Goal: Information Seeking & Learning: Learn about a topic

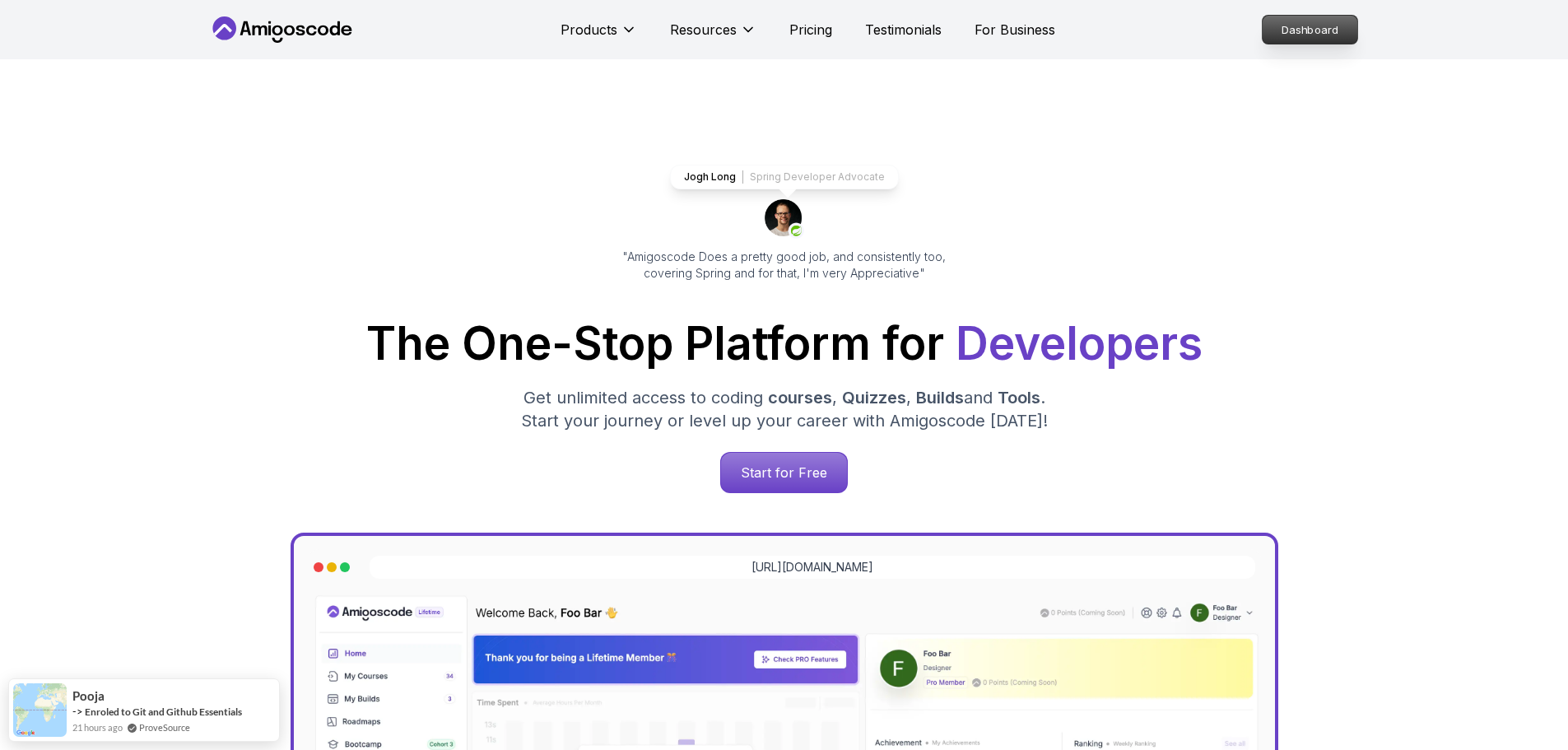
click at [1299, 29] on p "Dashboard" at bounding box center [1310, 29] width 95 height 28
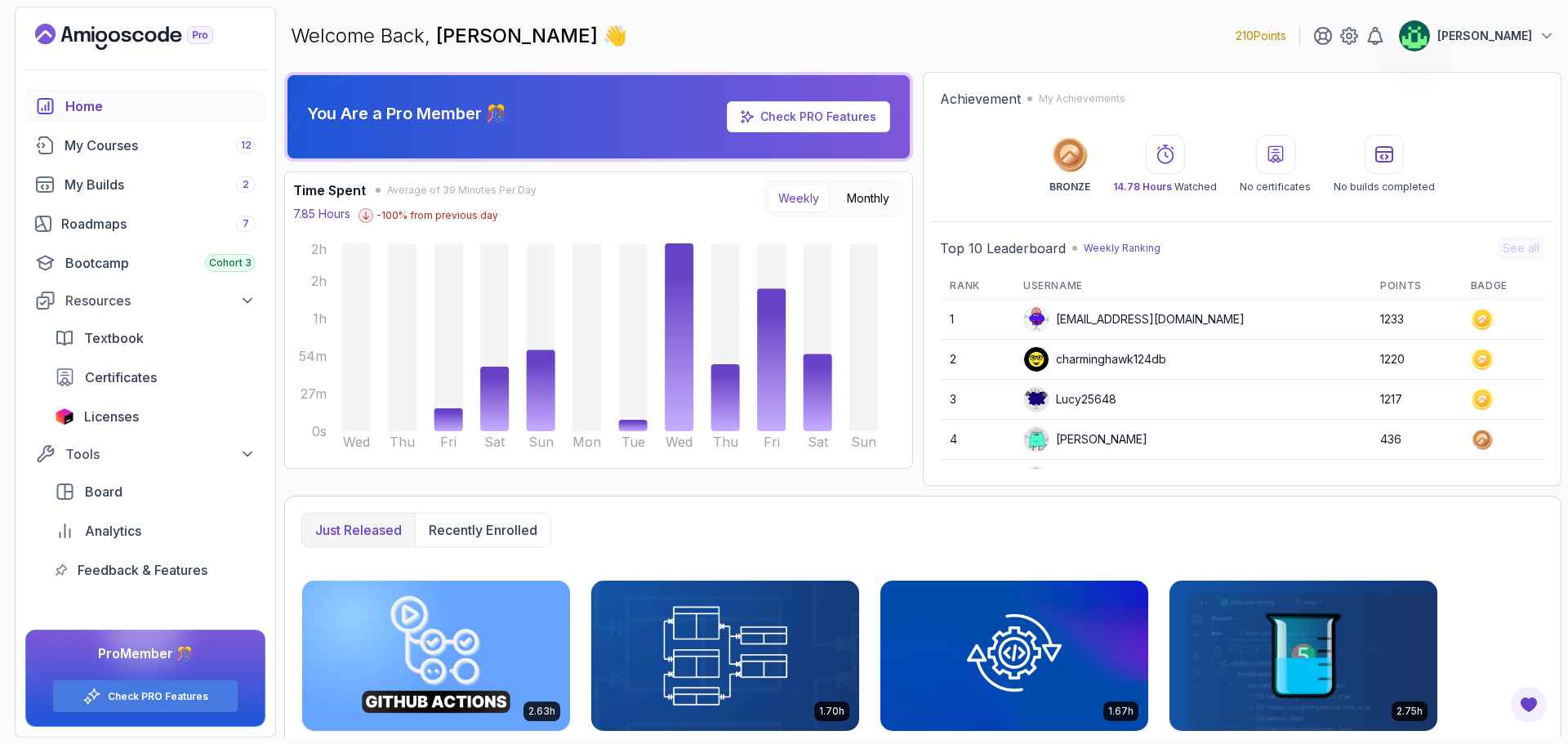
click at [796, 117] on link "Check PRO Features" at bounding box center [817, 116] width 116 height 14
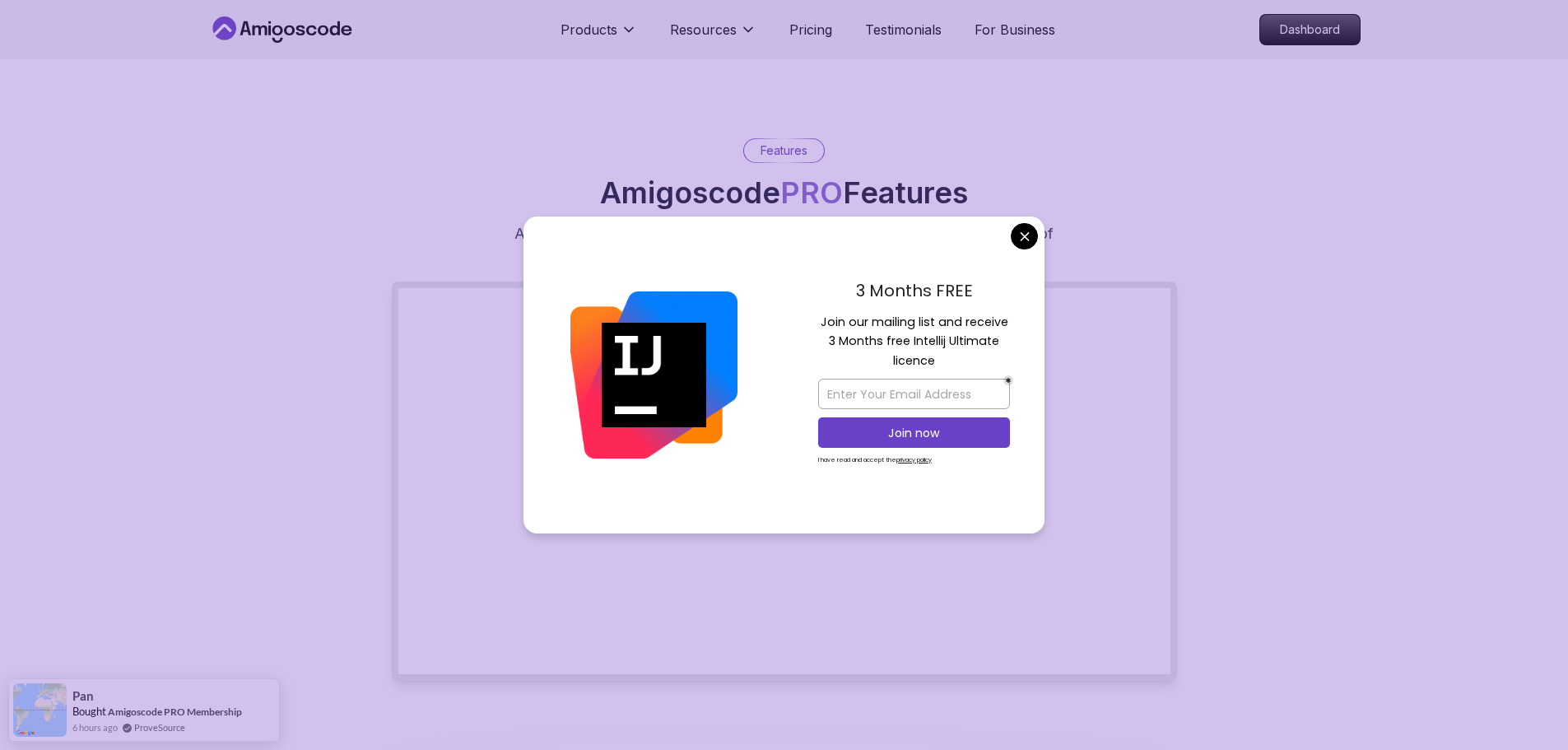
scroll to position [577, 0]
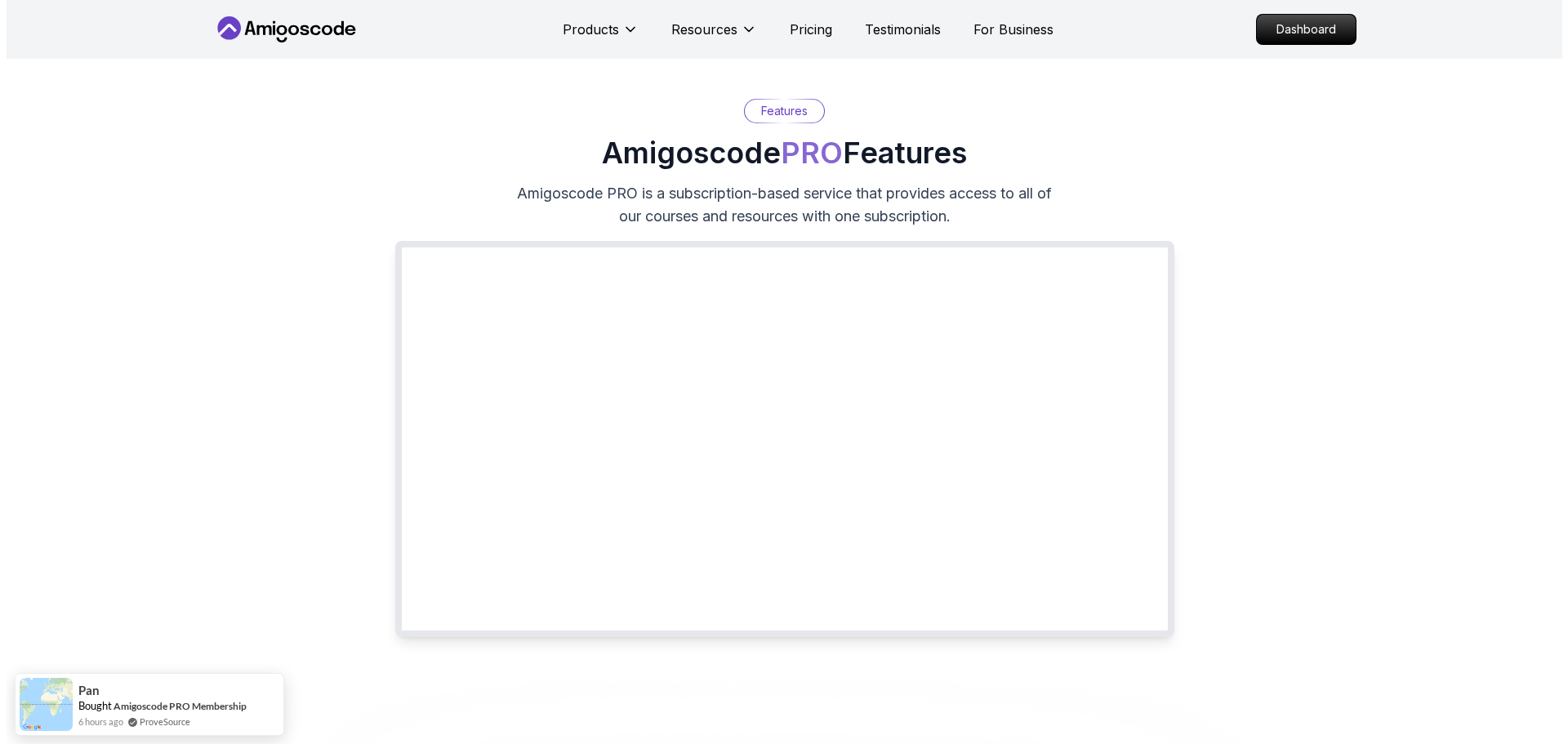
scroll to position [0, 0]
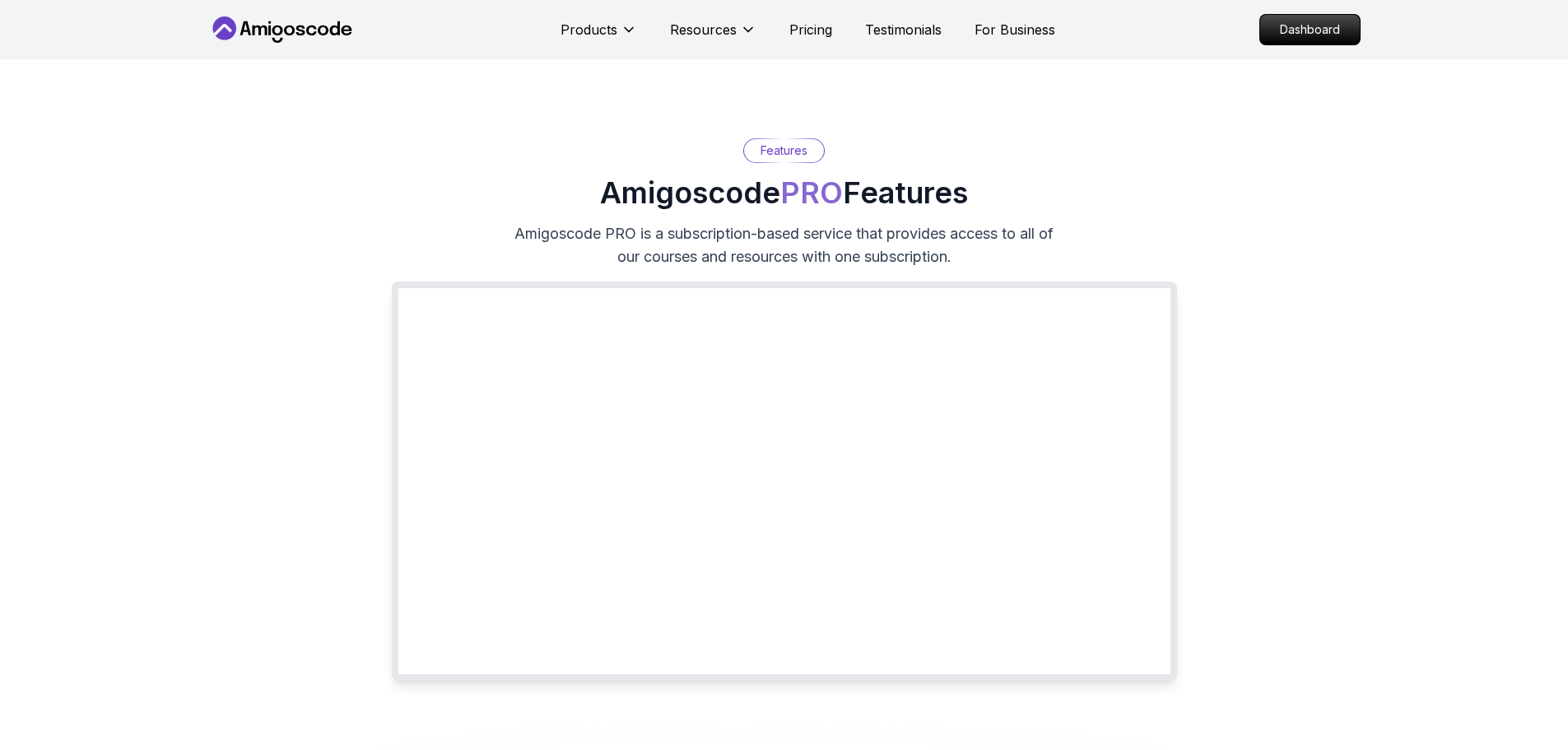
click at [319, 40] on icon at bounding box center [282, 29] width 148 height 27
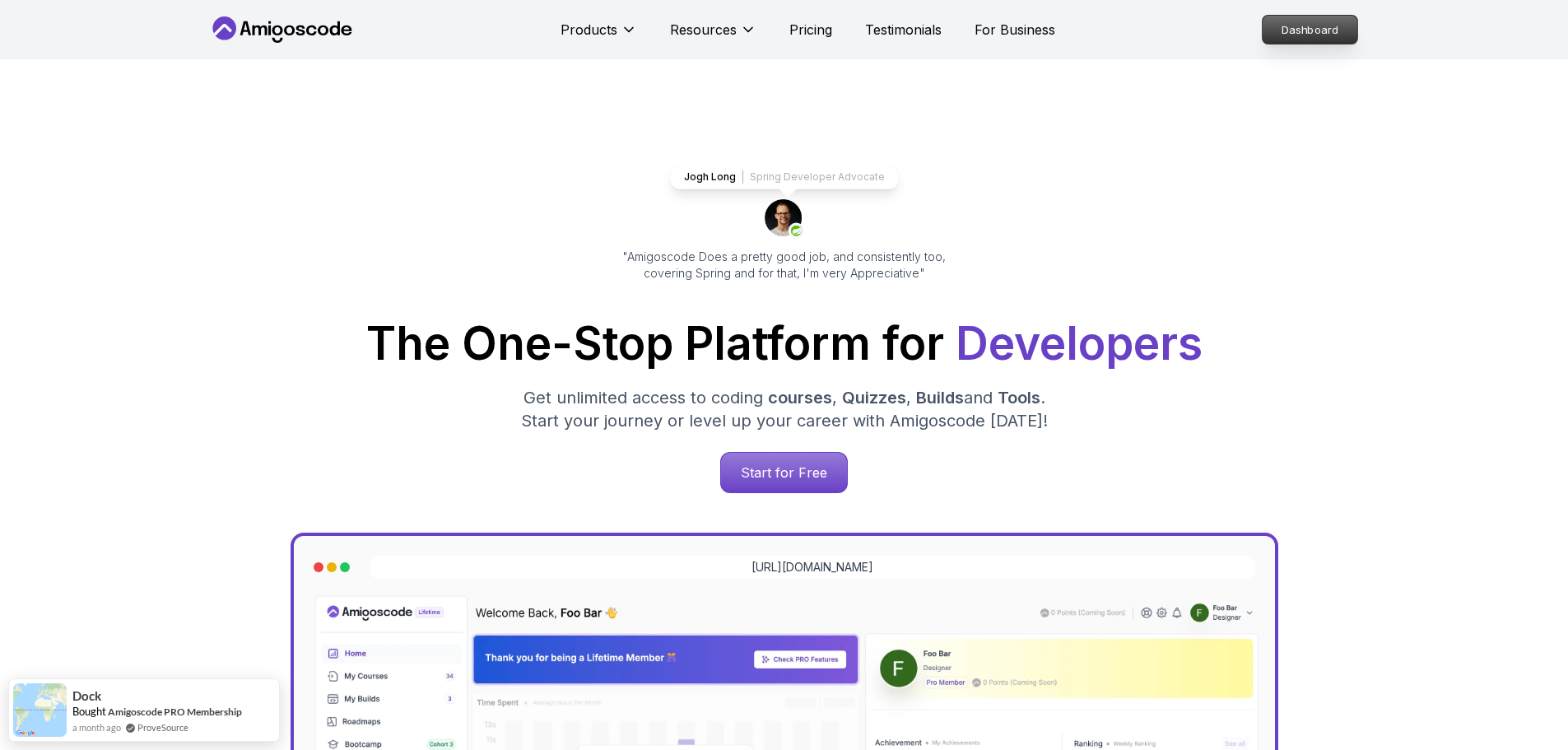
click at [1303, 27] on p "Dashboard" at bounding box center [1310, 29] width 95 height 28
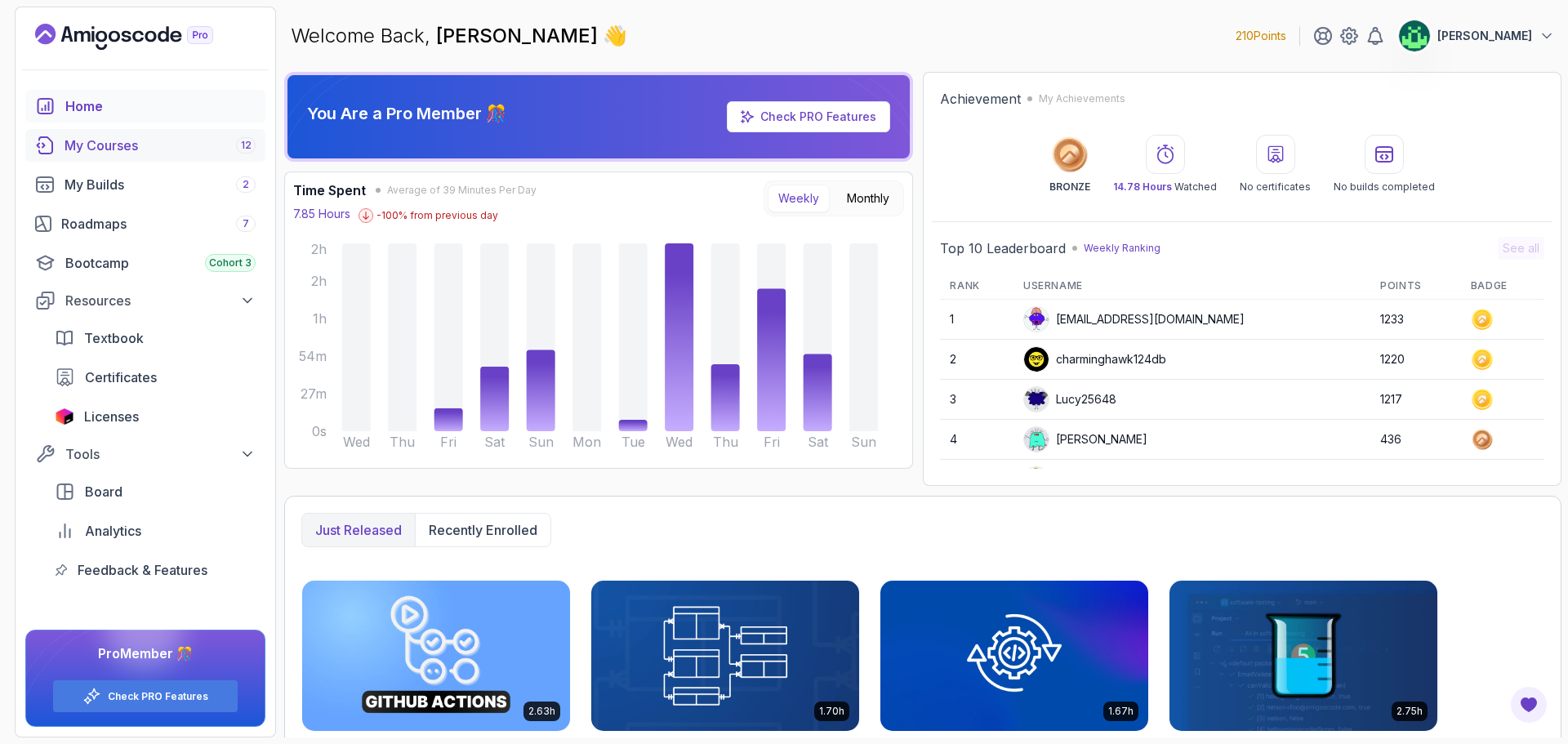
click at [187, 149] on div "My Courses 12" at bounding box center [159, 145] width 191 height 20
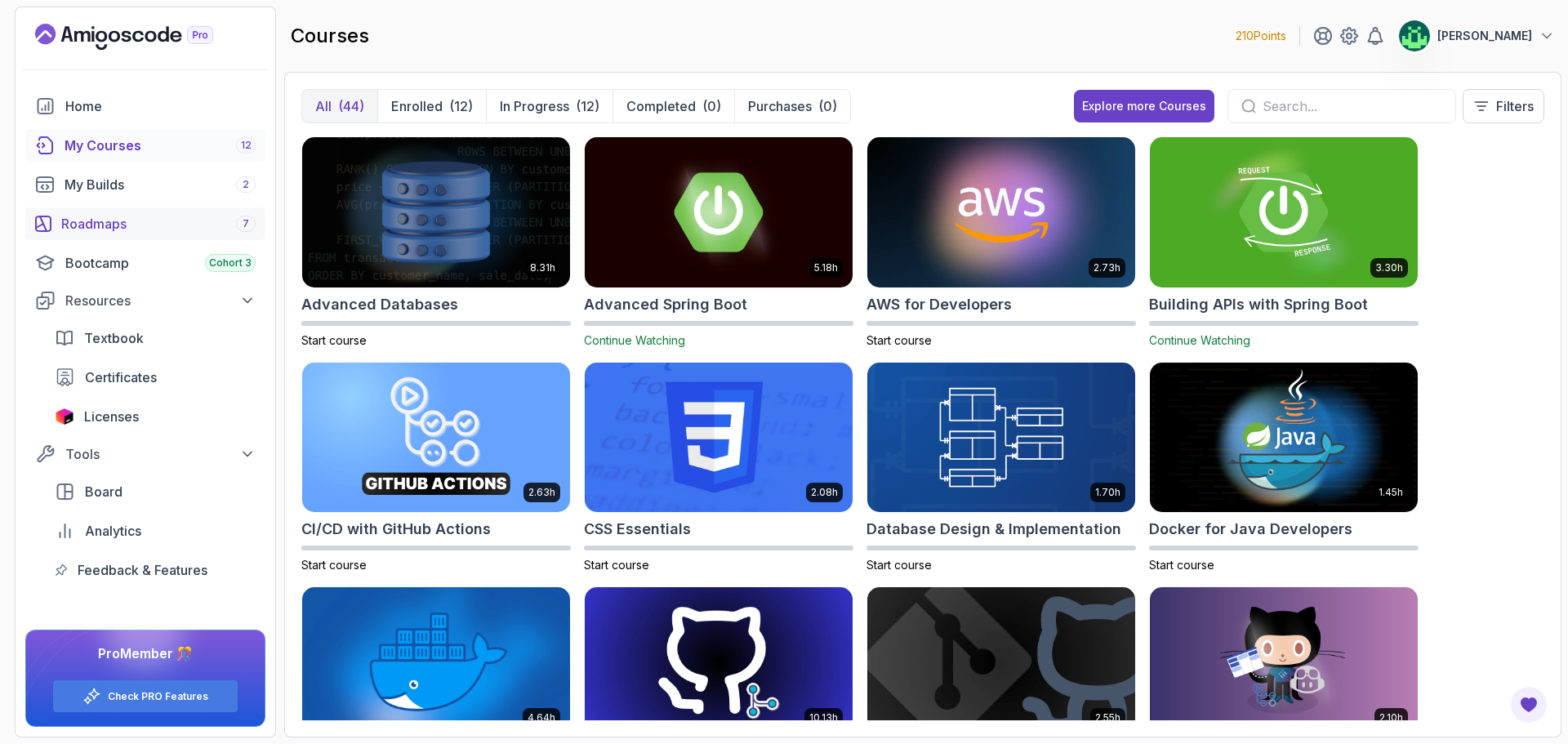
click at [159, 220] on div "Roadmaps 7" at bounding box center [158, 223] width 194 height 20
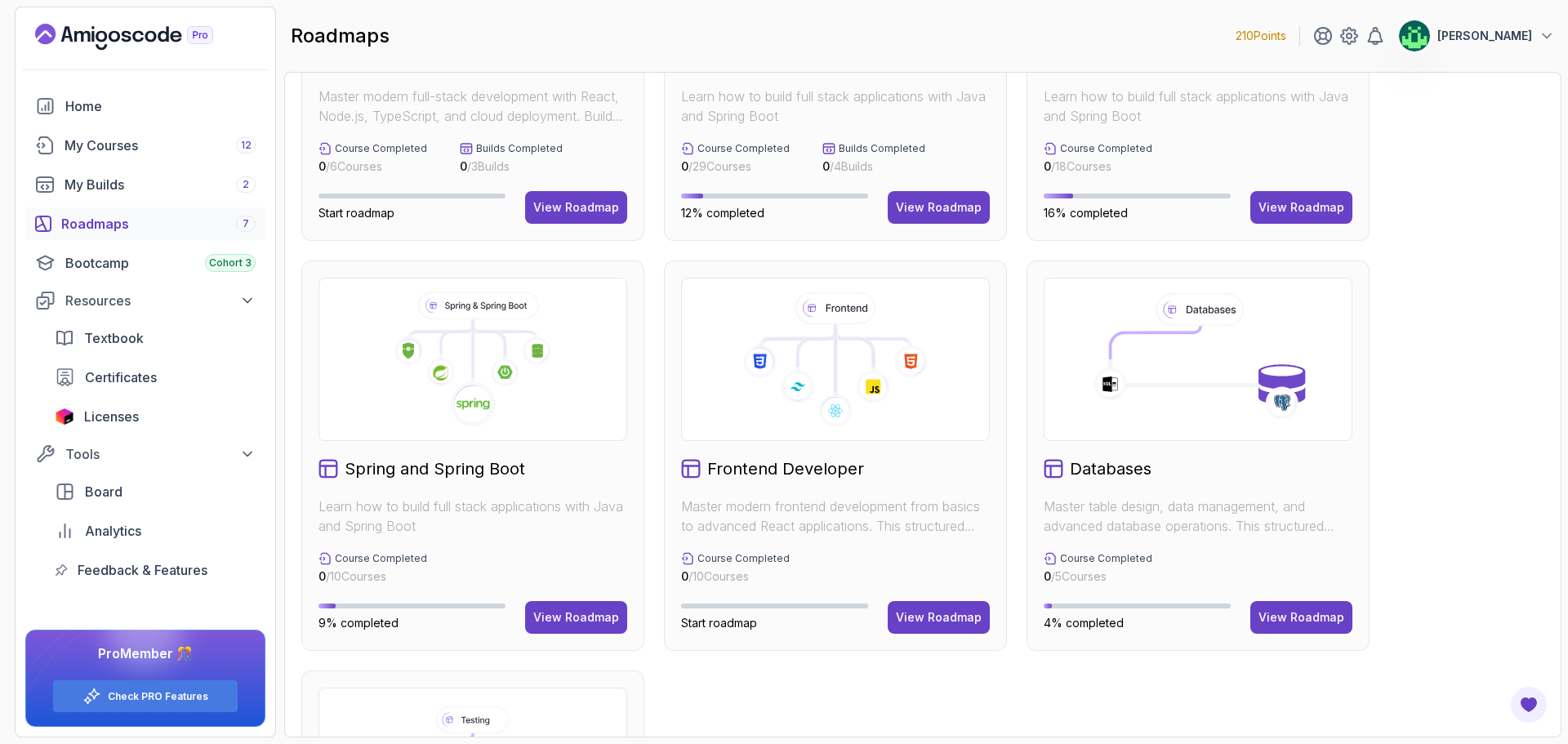
scroll to position [245, 0]
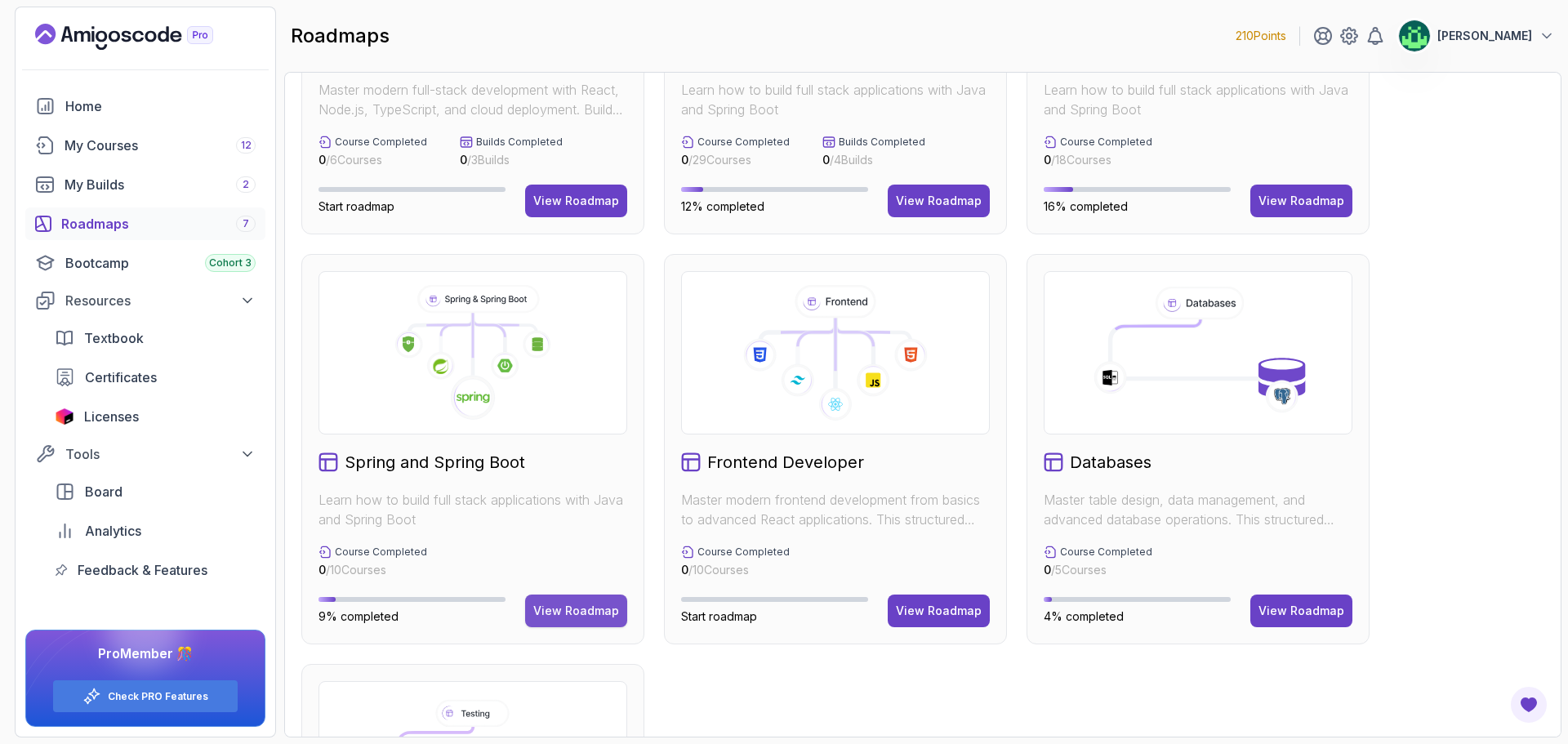
click at [585, 607] on div "View Roadmap" at bounding box center [576, 610] width 86 height 16
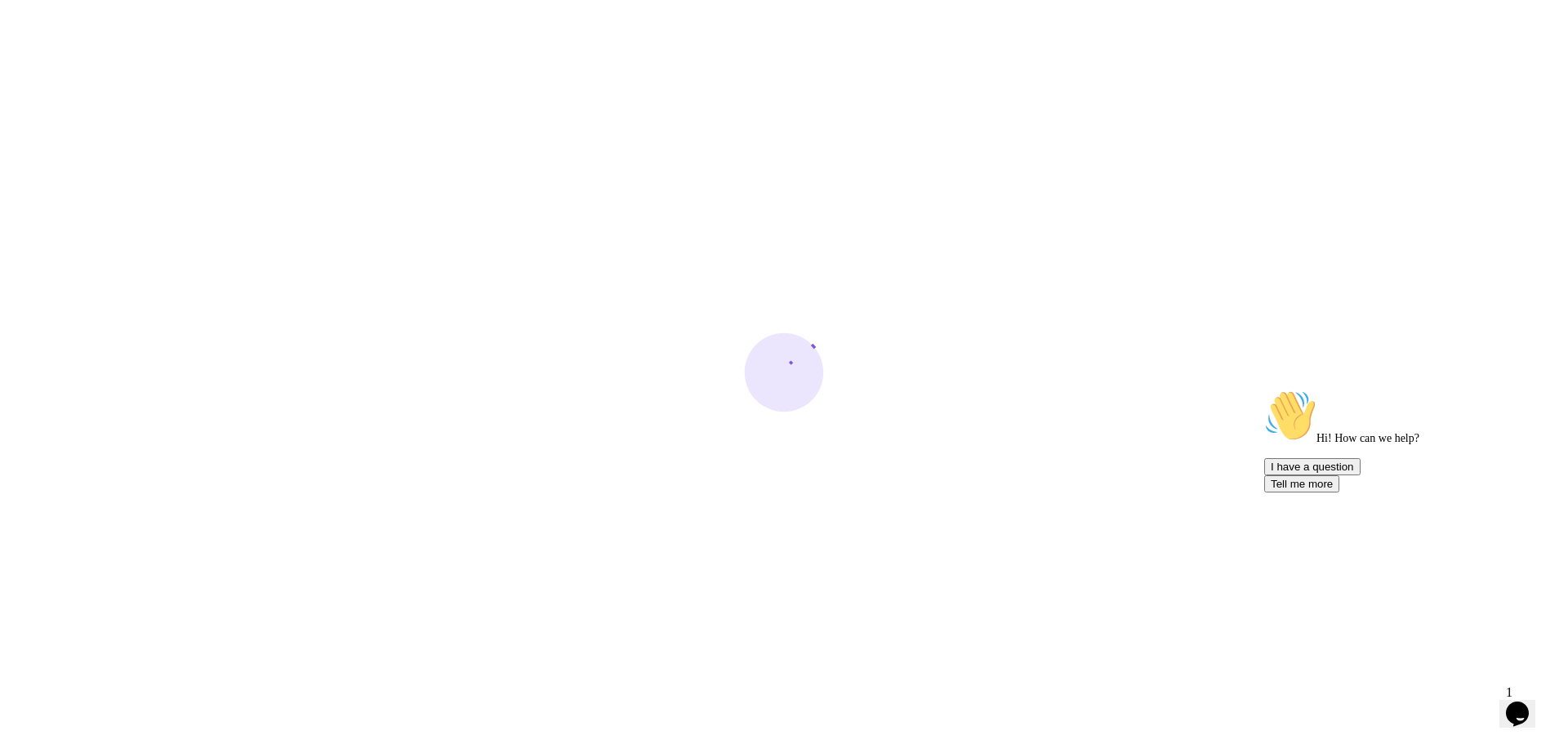
click at [1264, 390] on icon "Chat attention grabber" at bounding box center [1264, 390] width 0 height 0
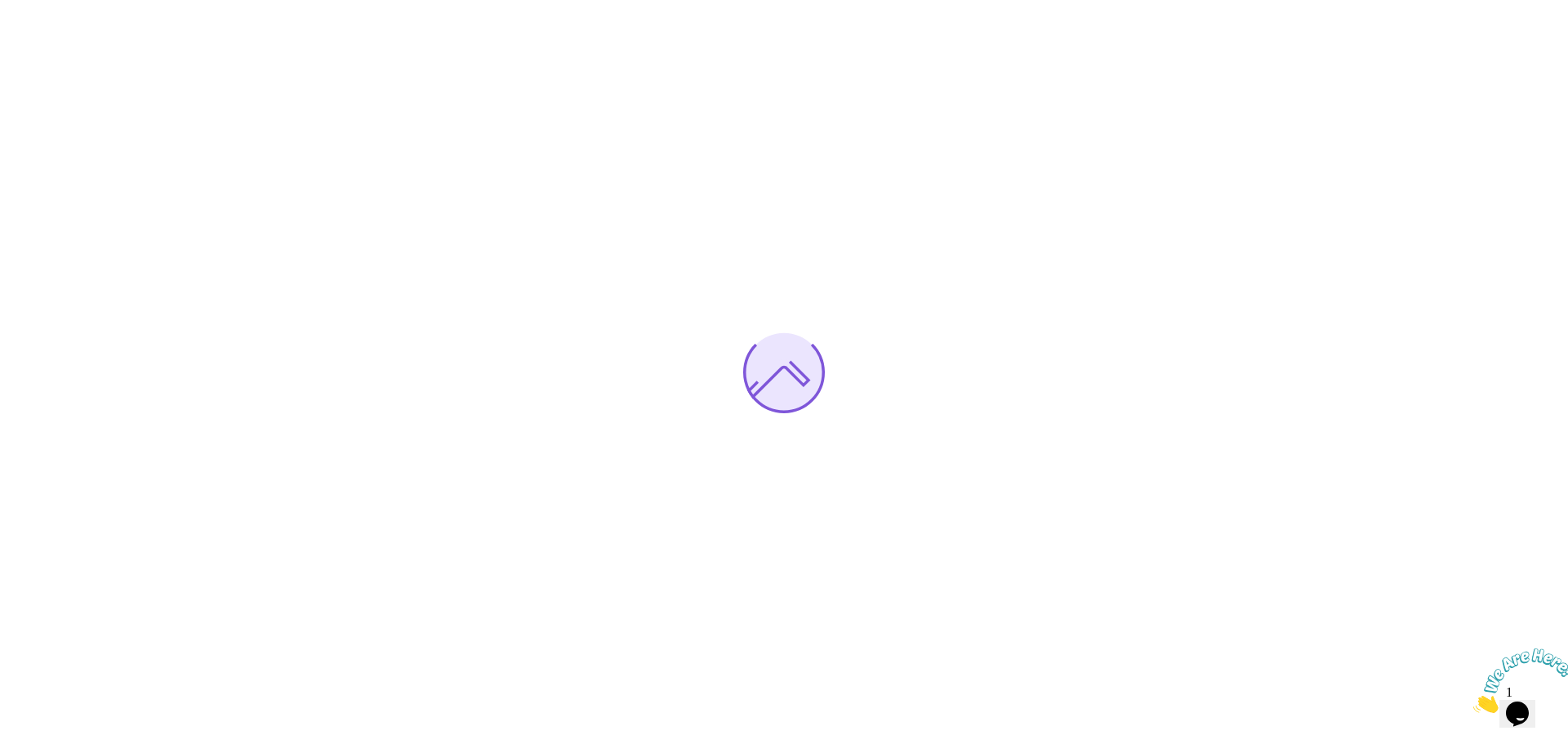
click at [1517, 697] on img at bounding box center [1523, 681] width 101 height 64
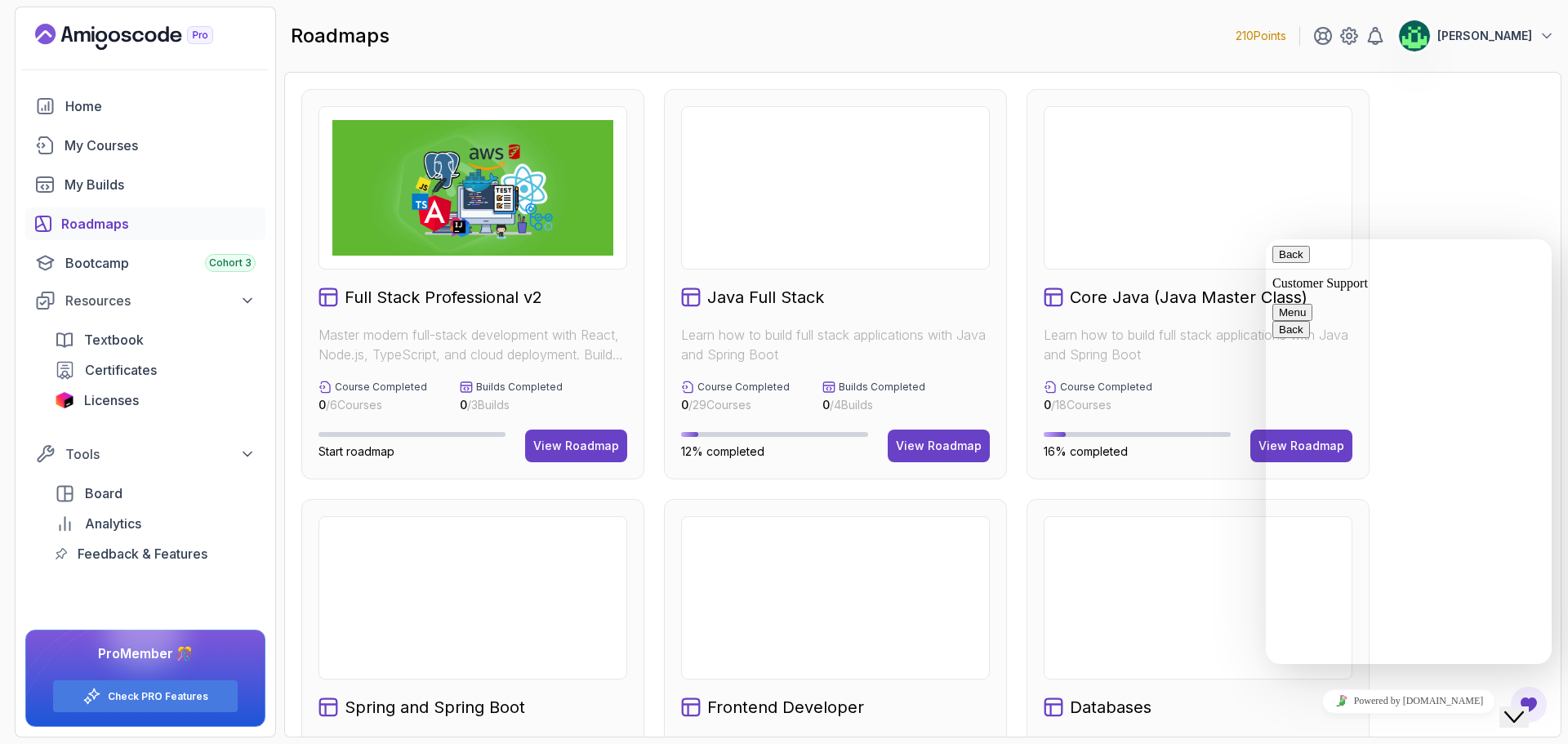
click at [1515, 706] on button "Close Chat This icon closes the chat window." at bounding box center [1514, 717] width 29 height 21
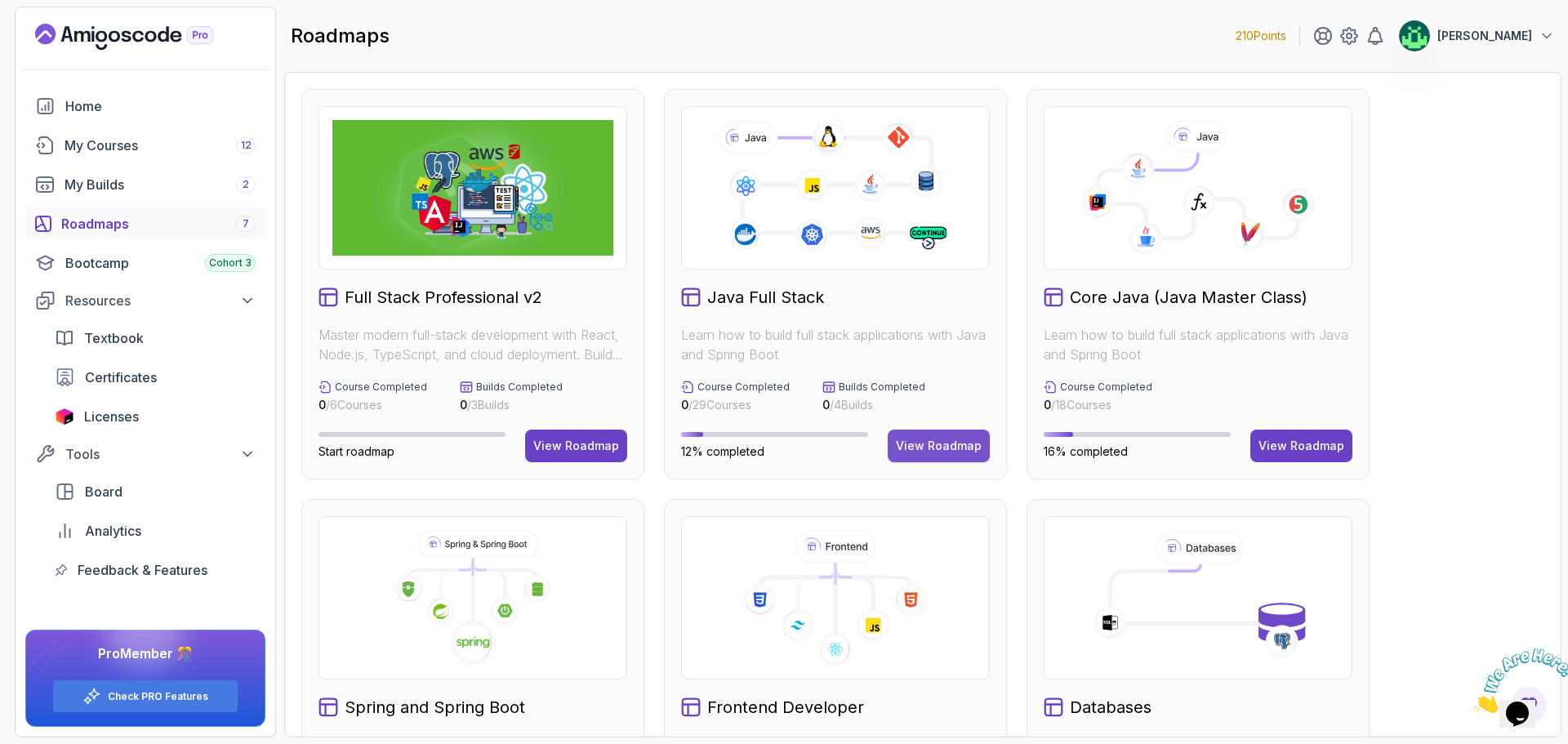
click at [944, 442] on div "View Roadmap" at bounding box center [939, 445] width 86 height 16
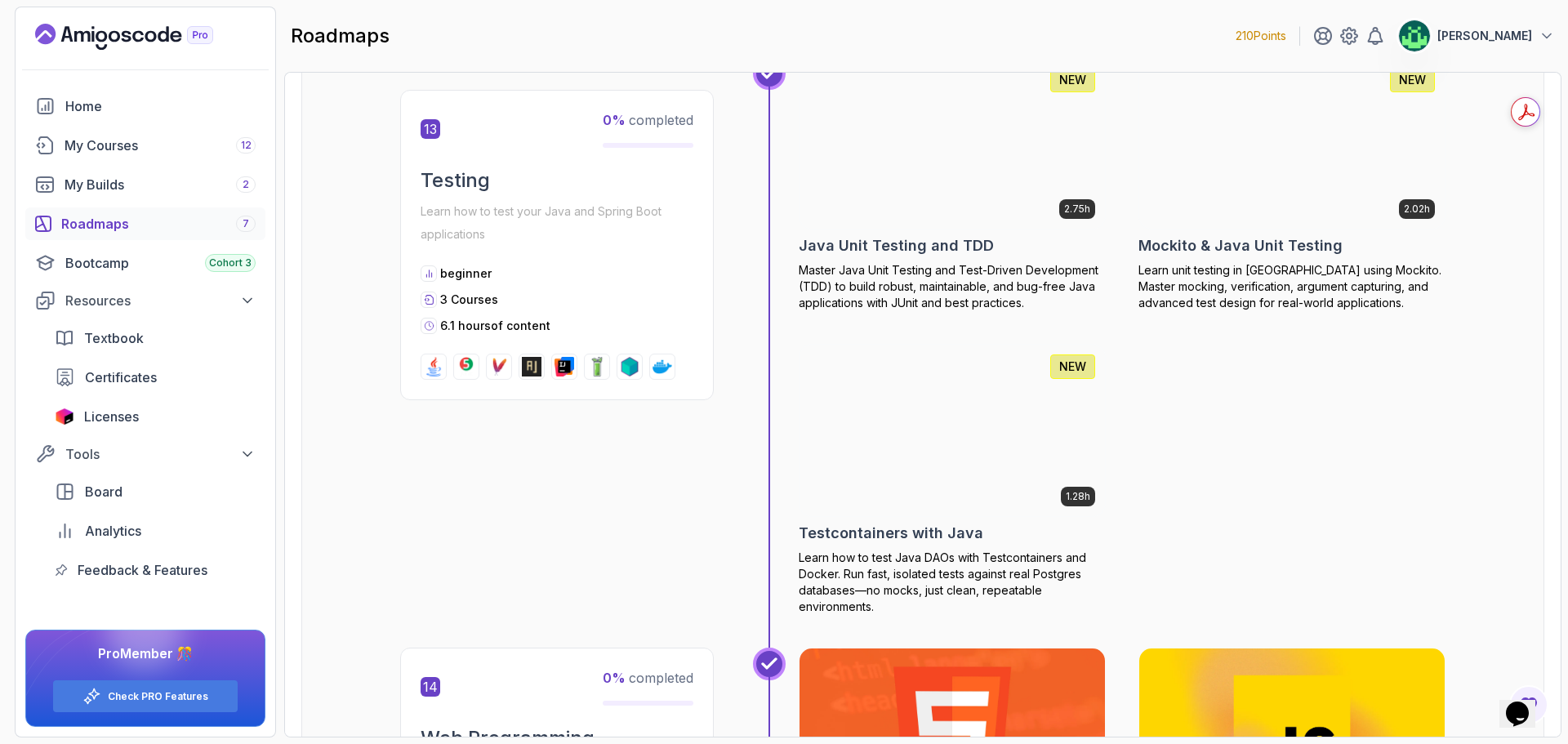
scroll to position [5473, 0]
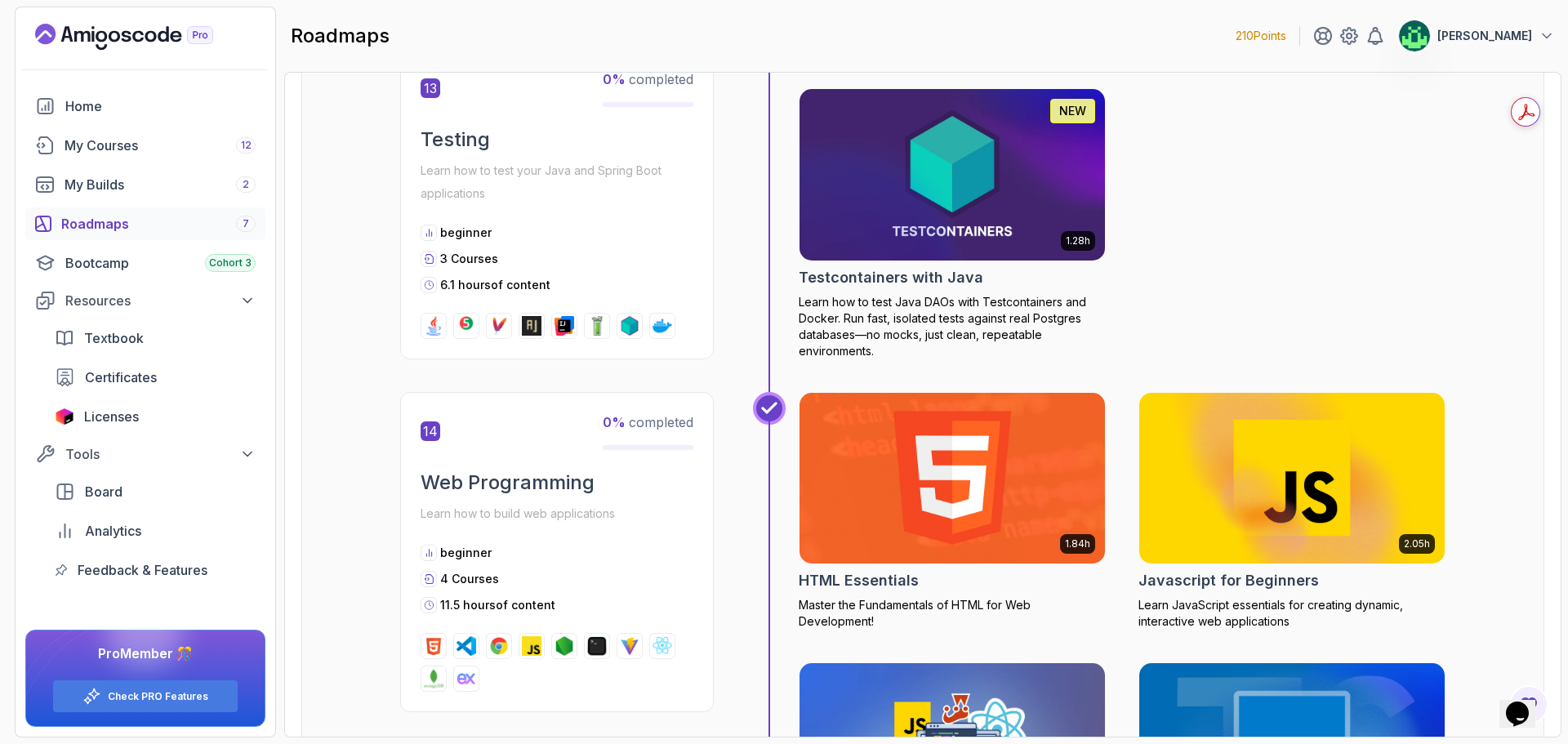
click at [1119, 34] on div "roadmaps 210 Points Vijay" at bounding box center [923, 36] width 1277 height 59
click at [1264, 337] on icon "Chat attention grabber" at bounding box center [1264, 337] width 0 height 0
click at [1535, 700] on img at bounding box center [1523, 681] width 101 height 64
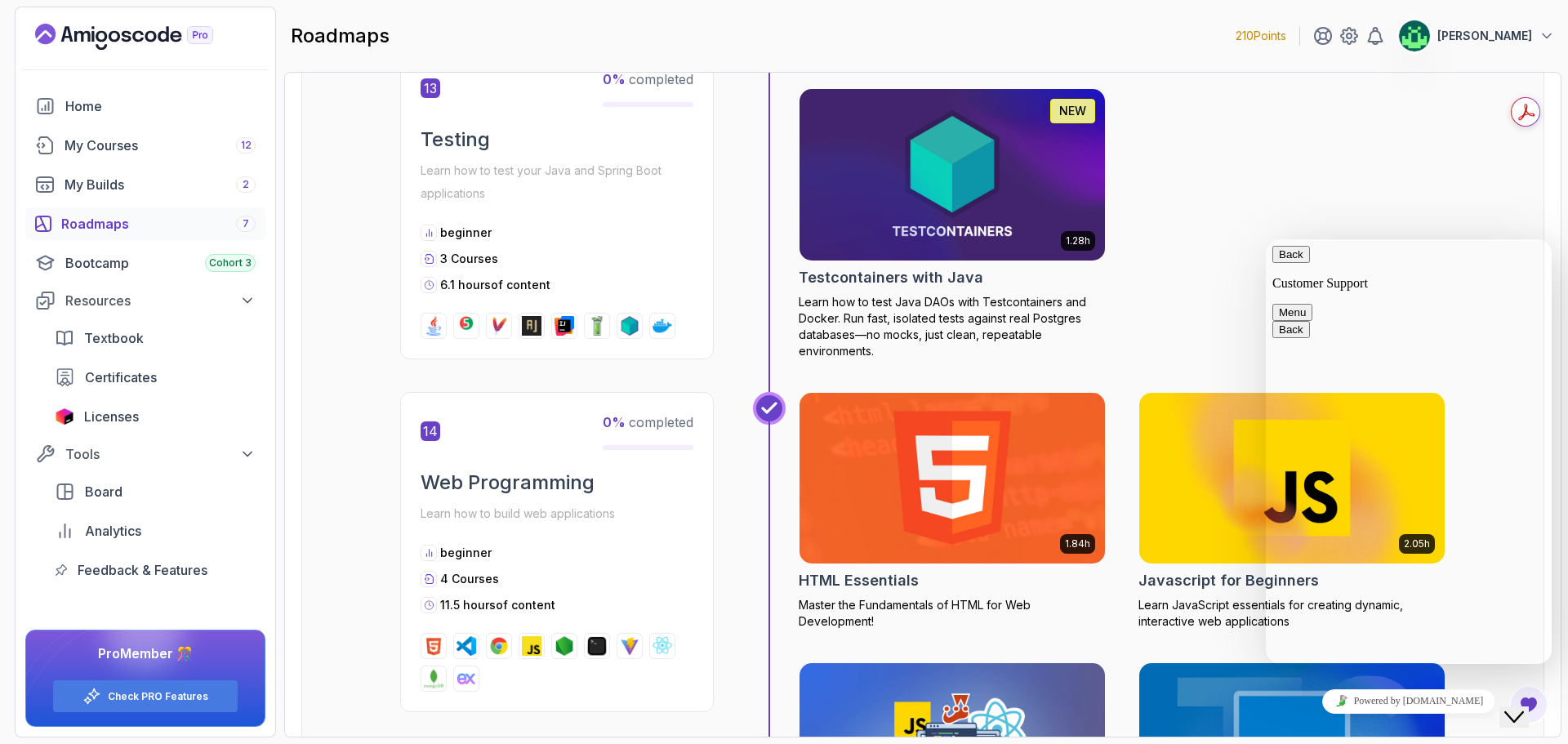
click at [1523, 707] on div "Close Chat This icon closes the chat window." at bounding box center [1513, 717] width 20 height 20
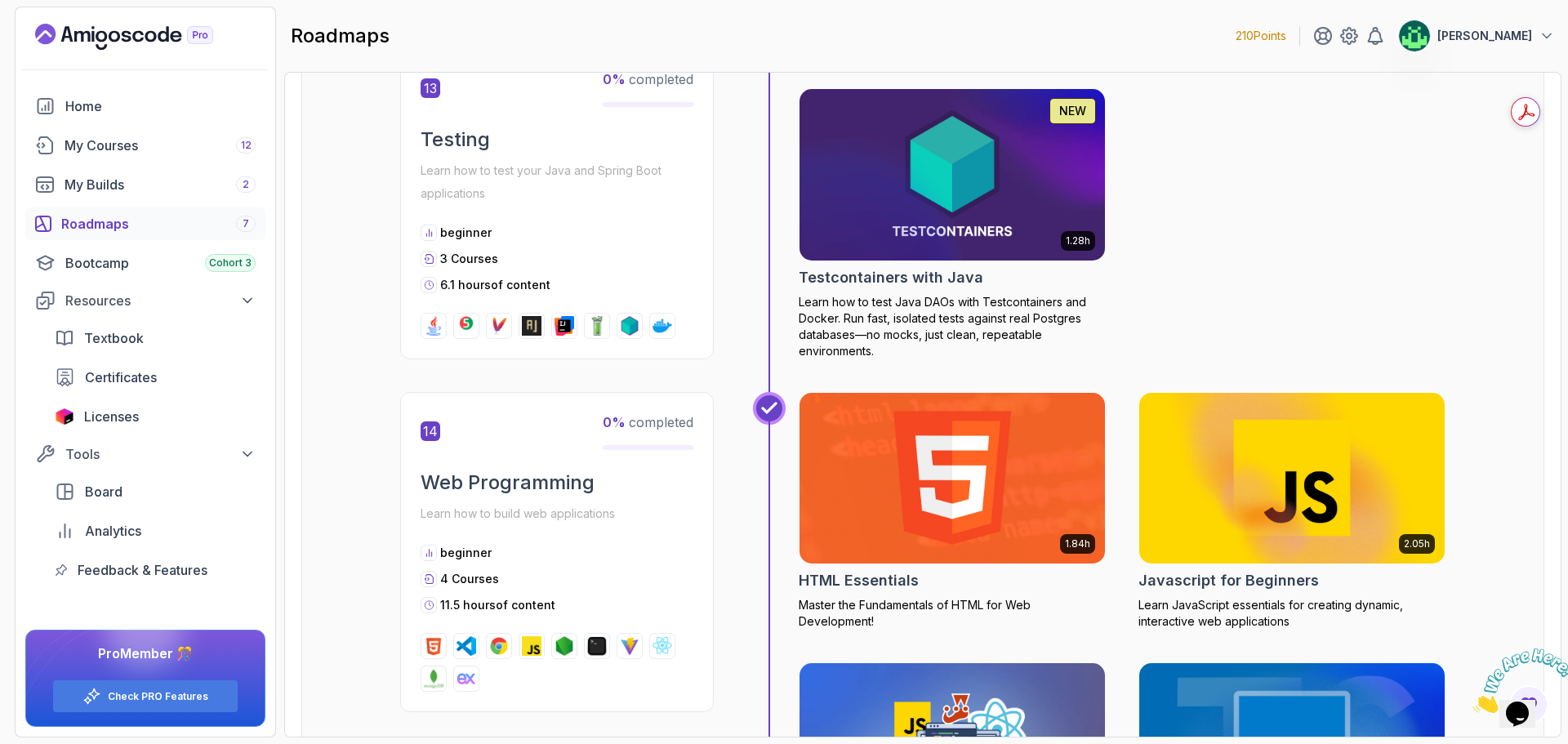
click at [1473, 702] on icon "Close" at bounding box center [1473, 709] width 0 height 14
click at [123, 150] on div "My Courses 12" at bounding box center [159, 145] width 191 height 20
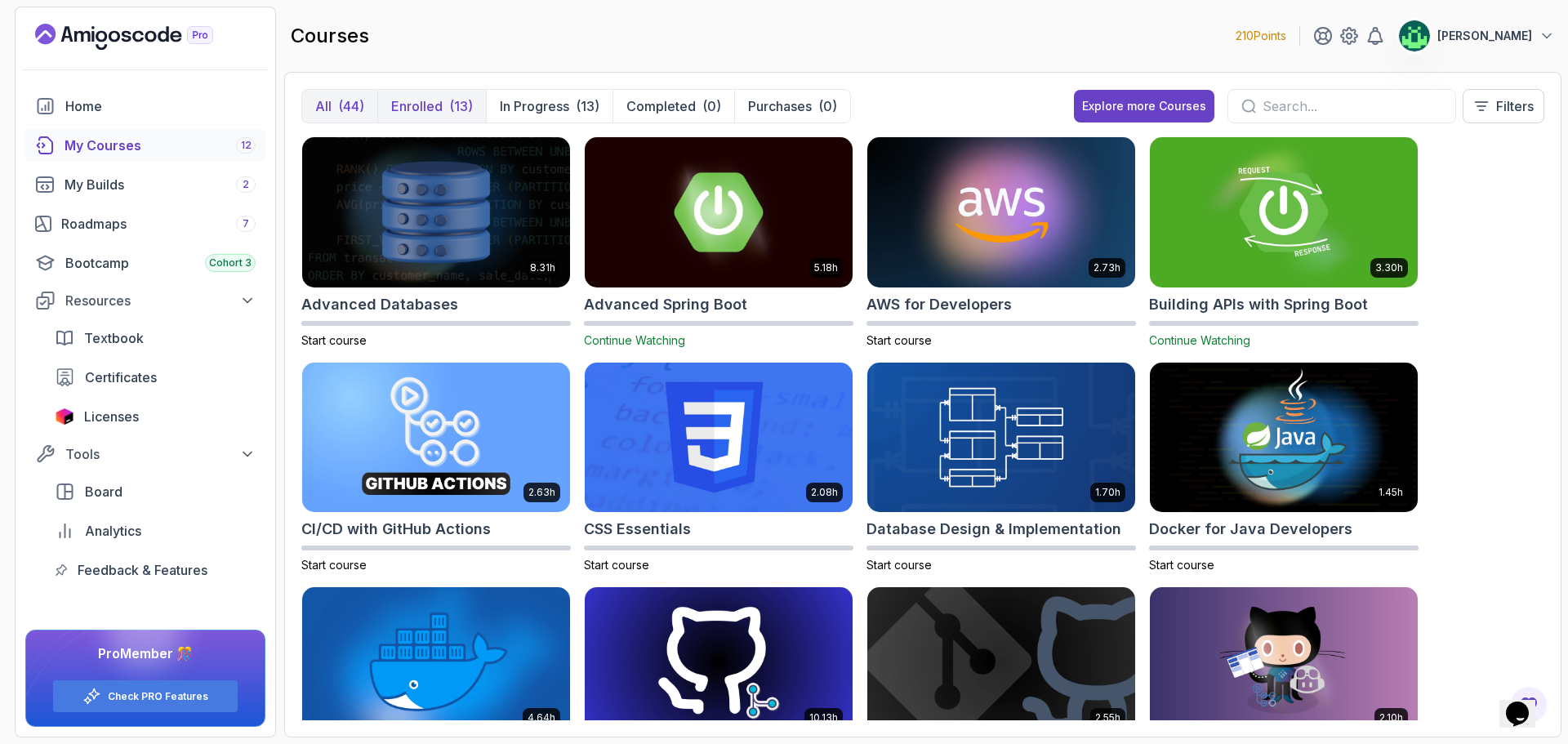
click at [416, 107] on p "Enrolled" at bounding box center [417, 106] width 51 height 20
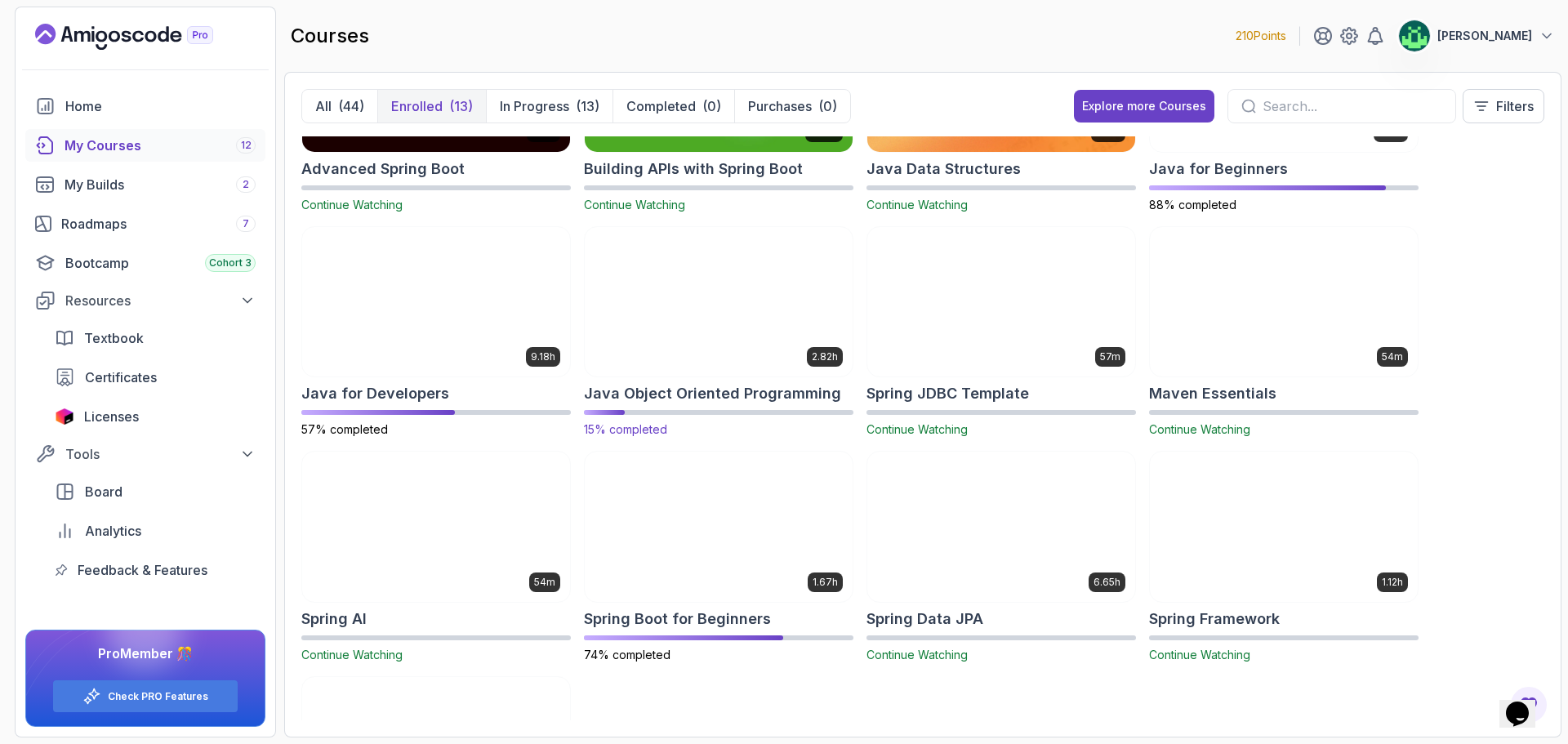
scroll to position [164, 0]
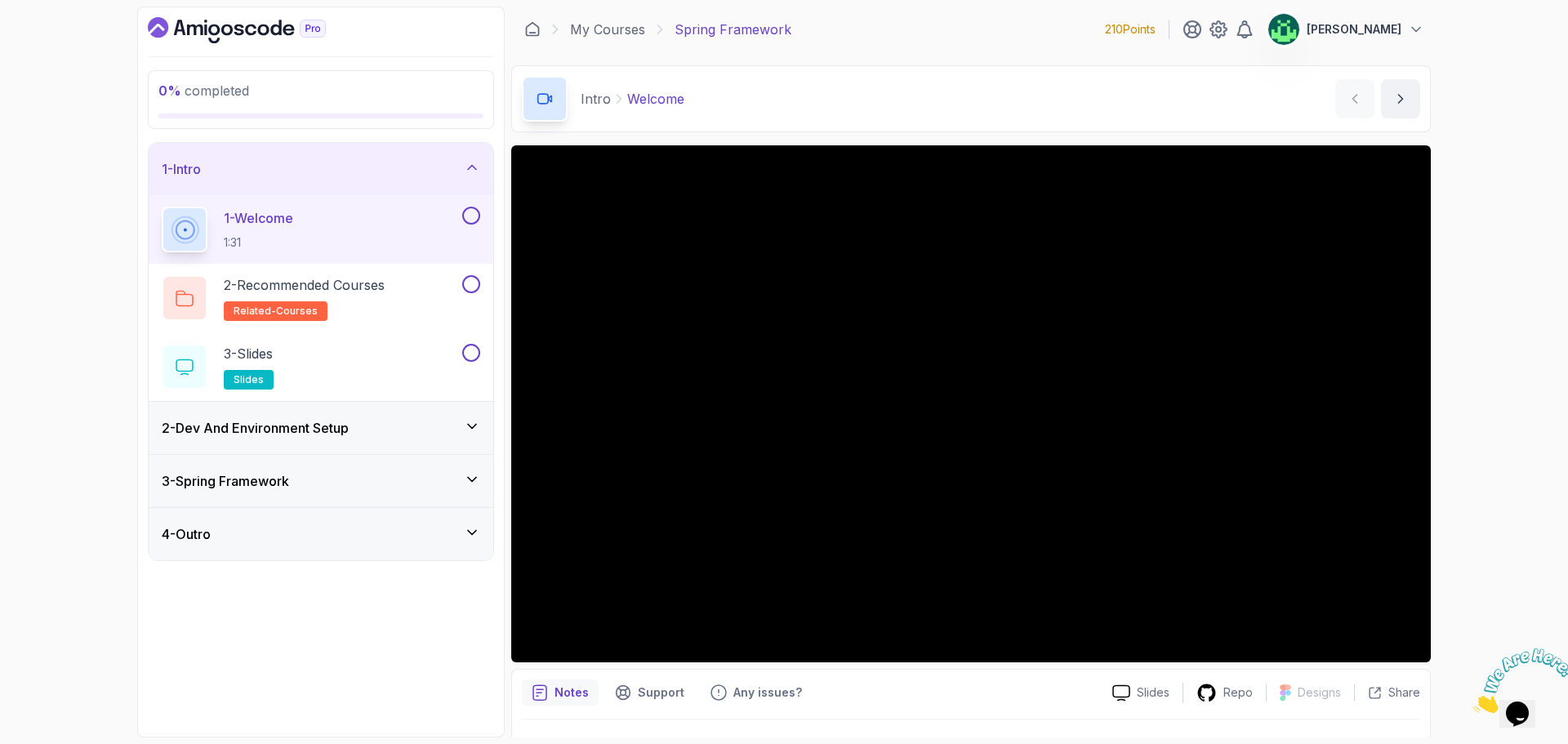
click at [369, 479] on div "3 - Spring Framework" at bounding box center [321, 481] width 318 height 20
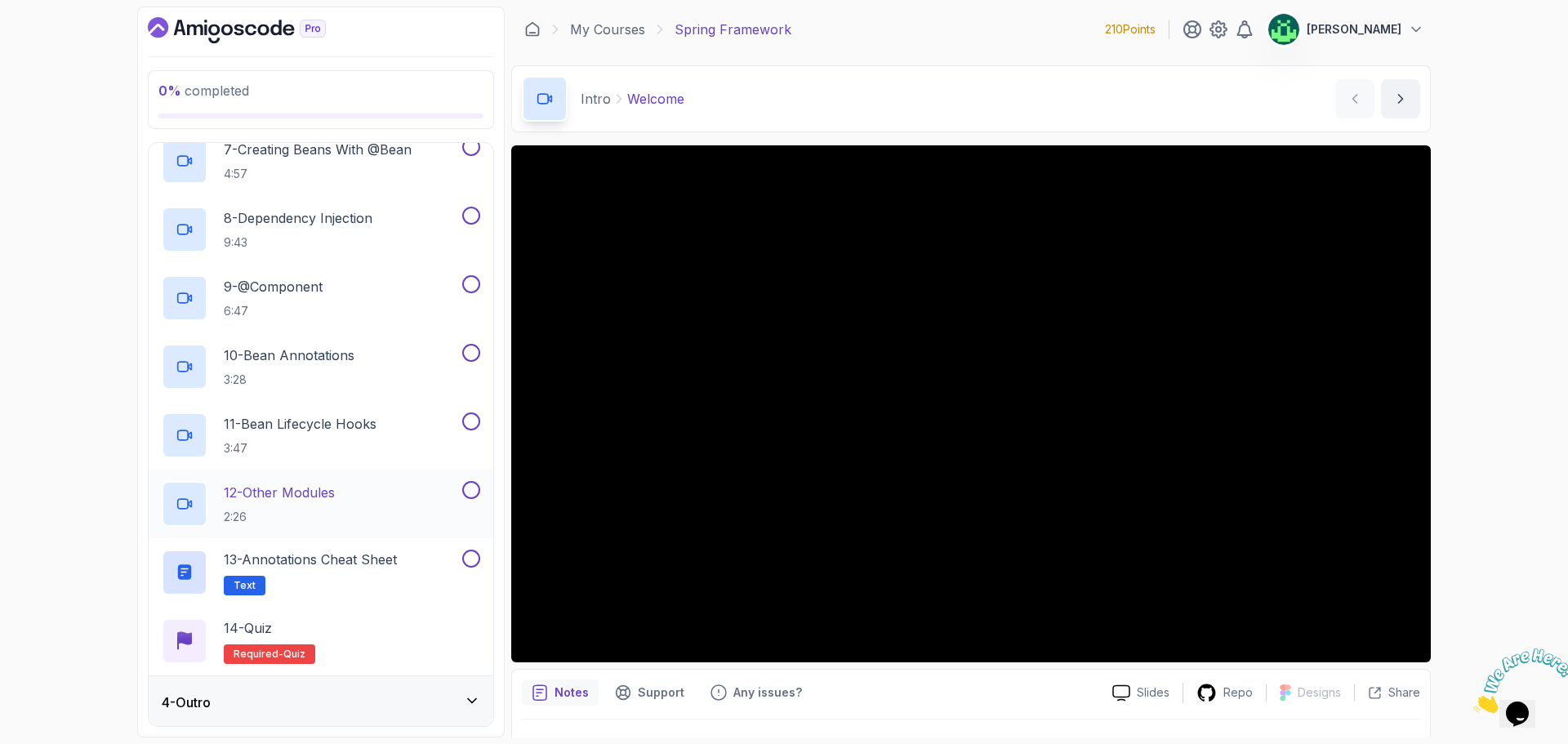
scroll to position [588, 0]
click at [384, 709] on div "4 - Outro" at bounding box center [321, 700] width 318 height 20
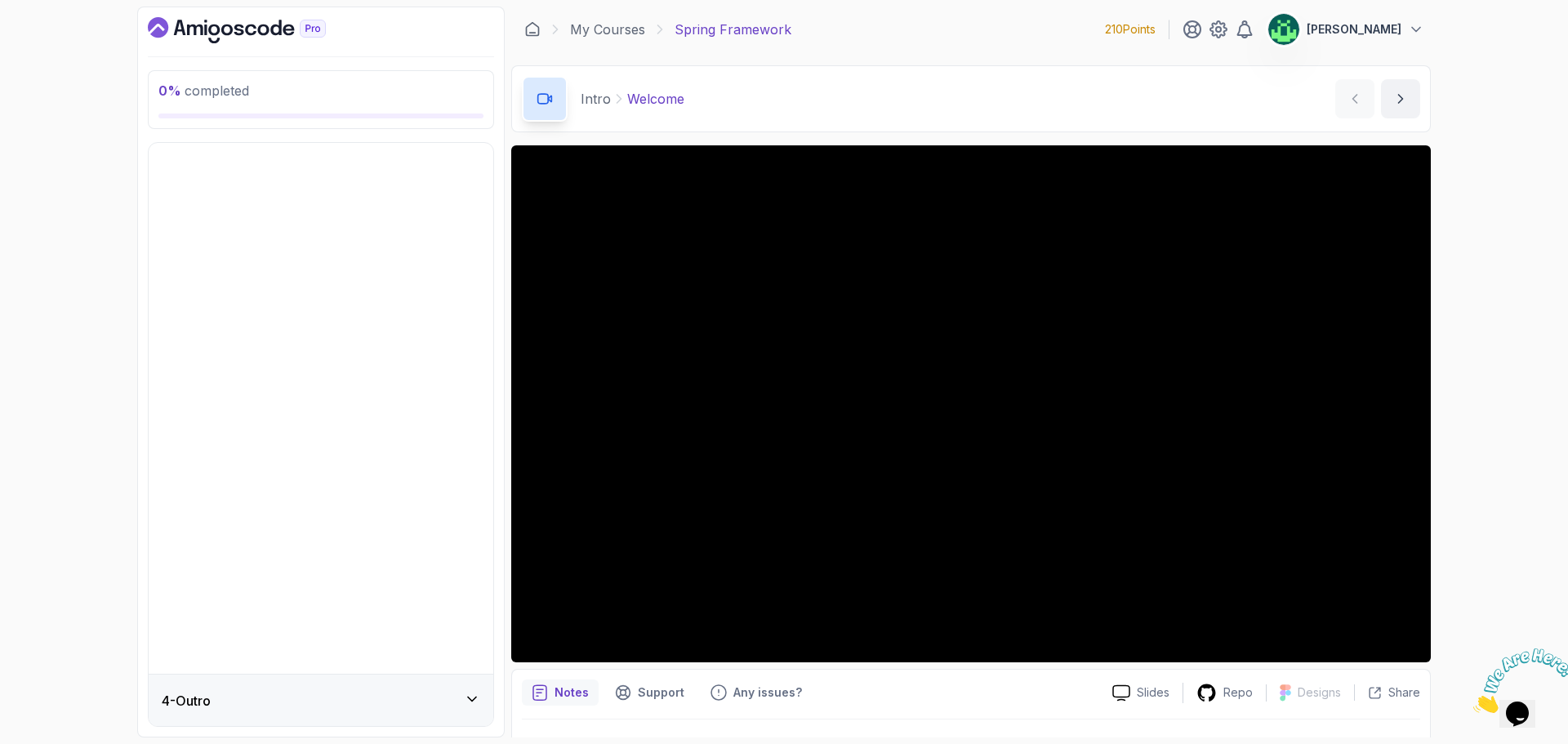
scroll to position [0, 0]
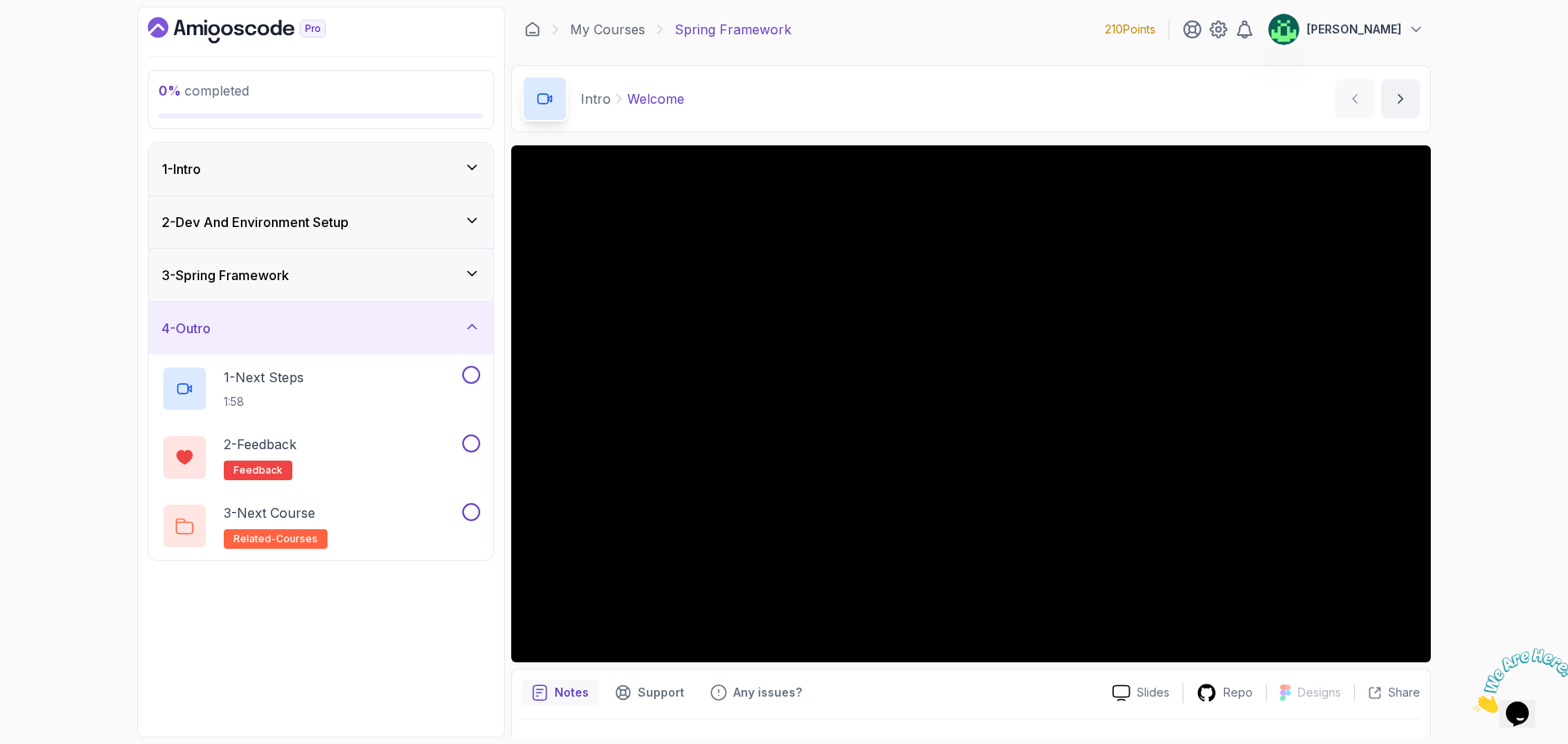
click at [459, 336] on div "4 - Outro" at bounding box center [321, 328] width 318 height 20
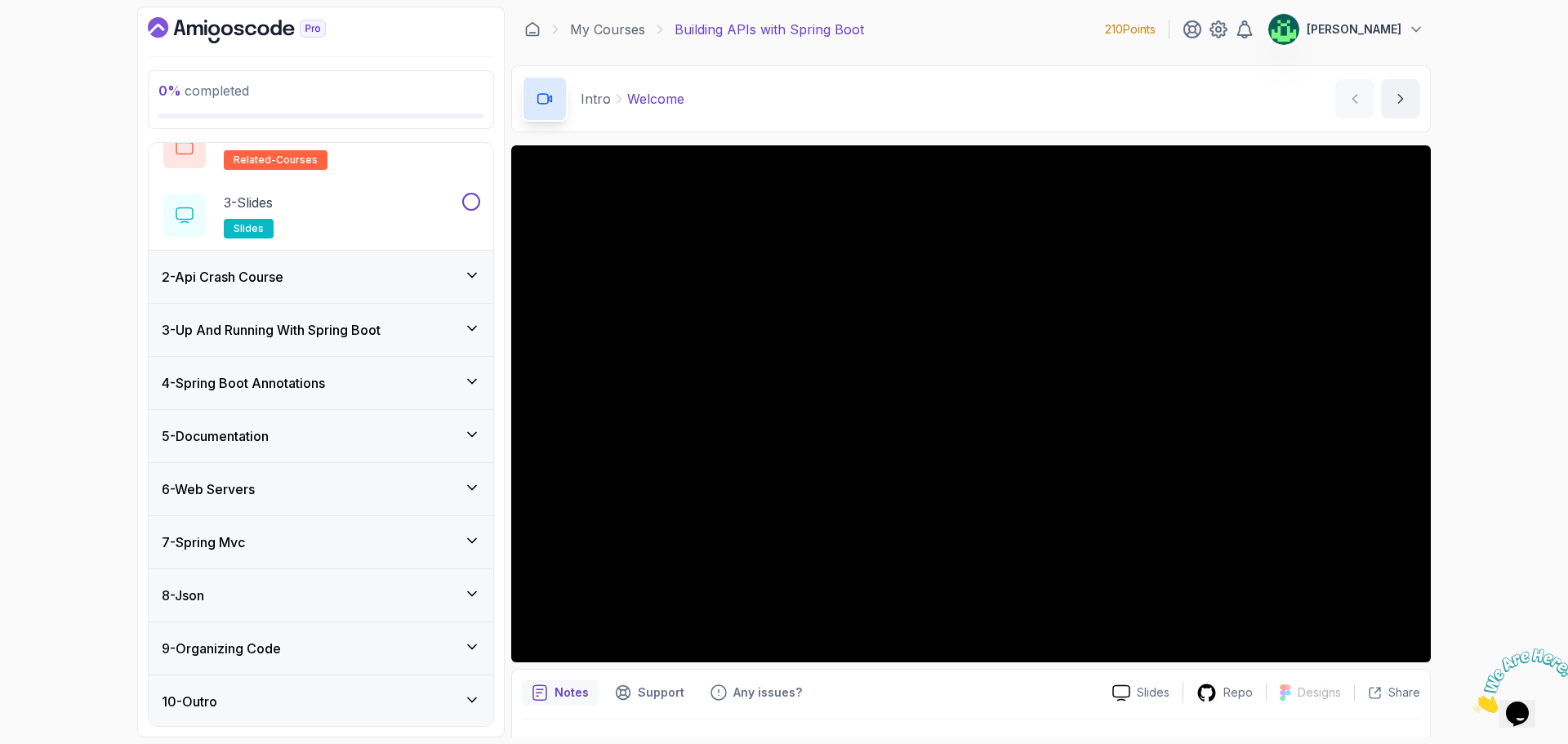
scroll to position [152, 0]
click at [472, 699] on icon at bounding box center [472, 698] width 16 height 16
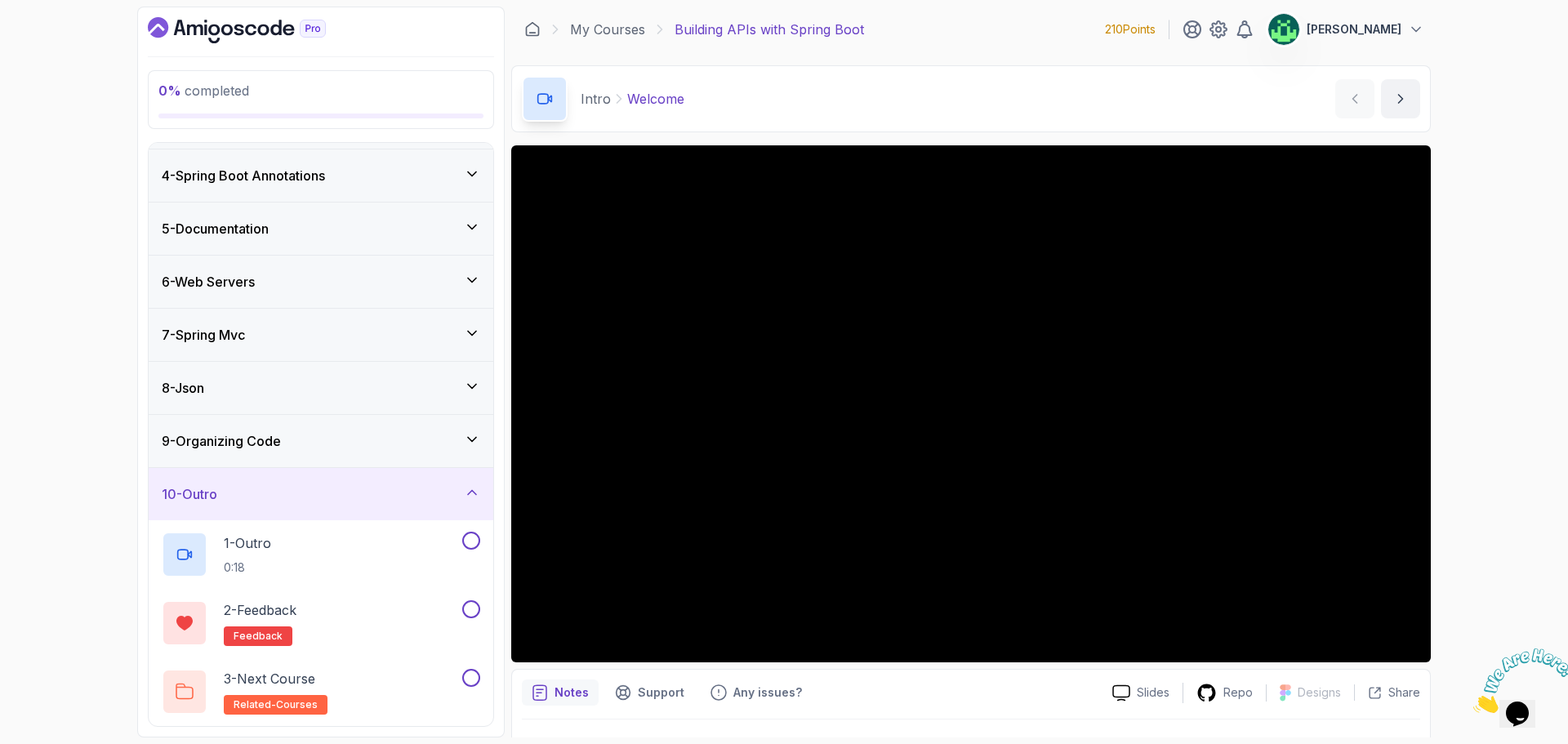
click at [425, 422] on div "9 - Organizing Code" at bounding box center [321, 441] width 345 height 52
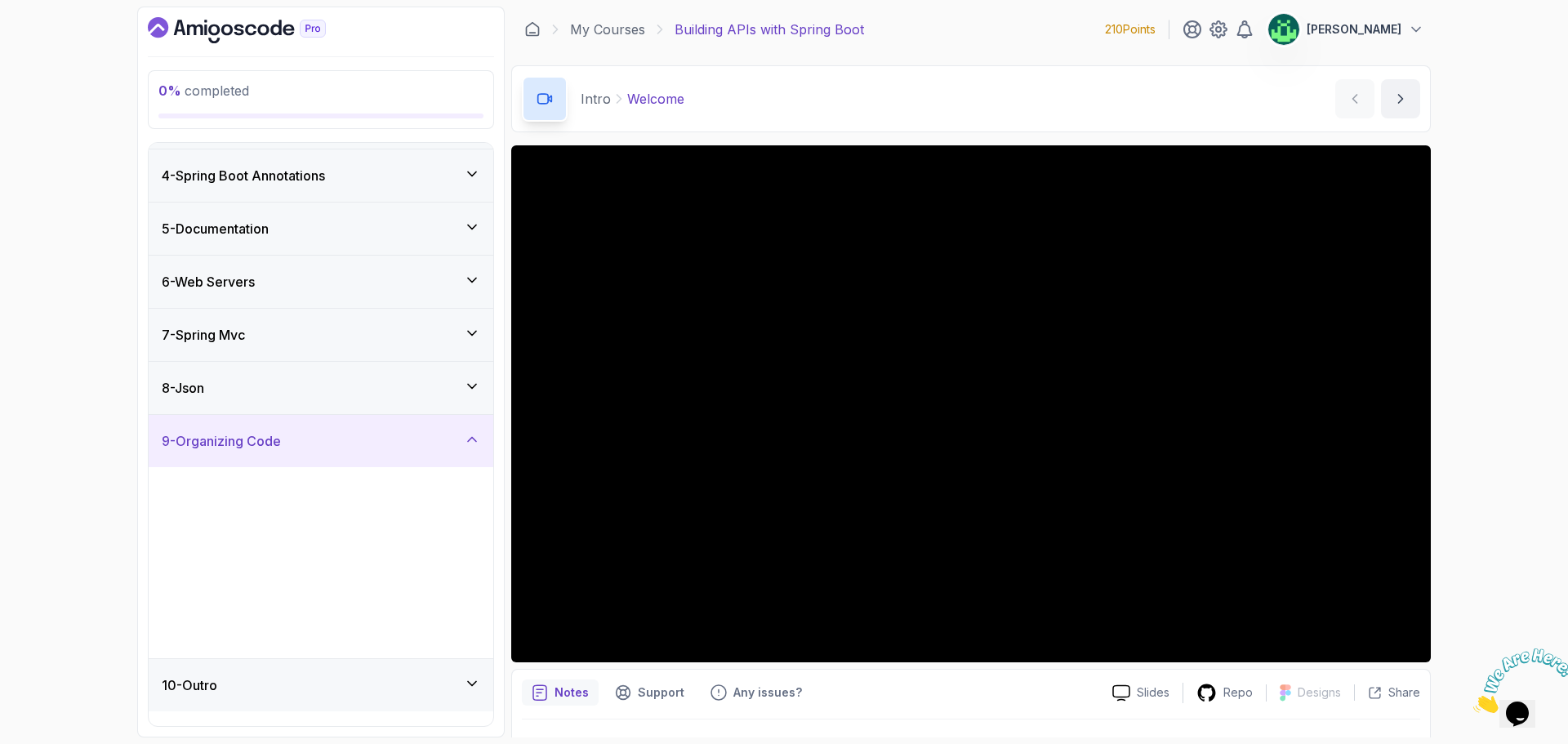
scroll to position [0, 0]
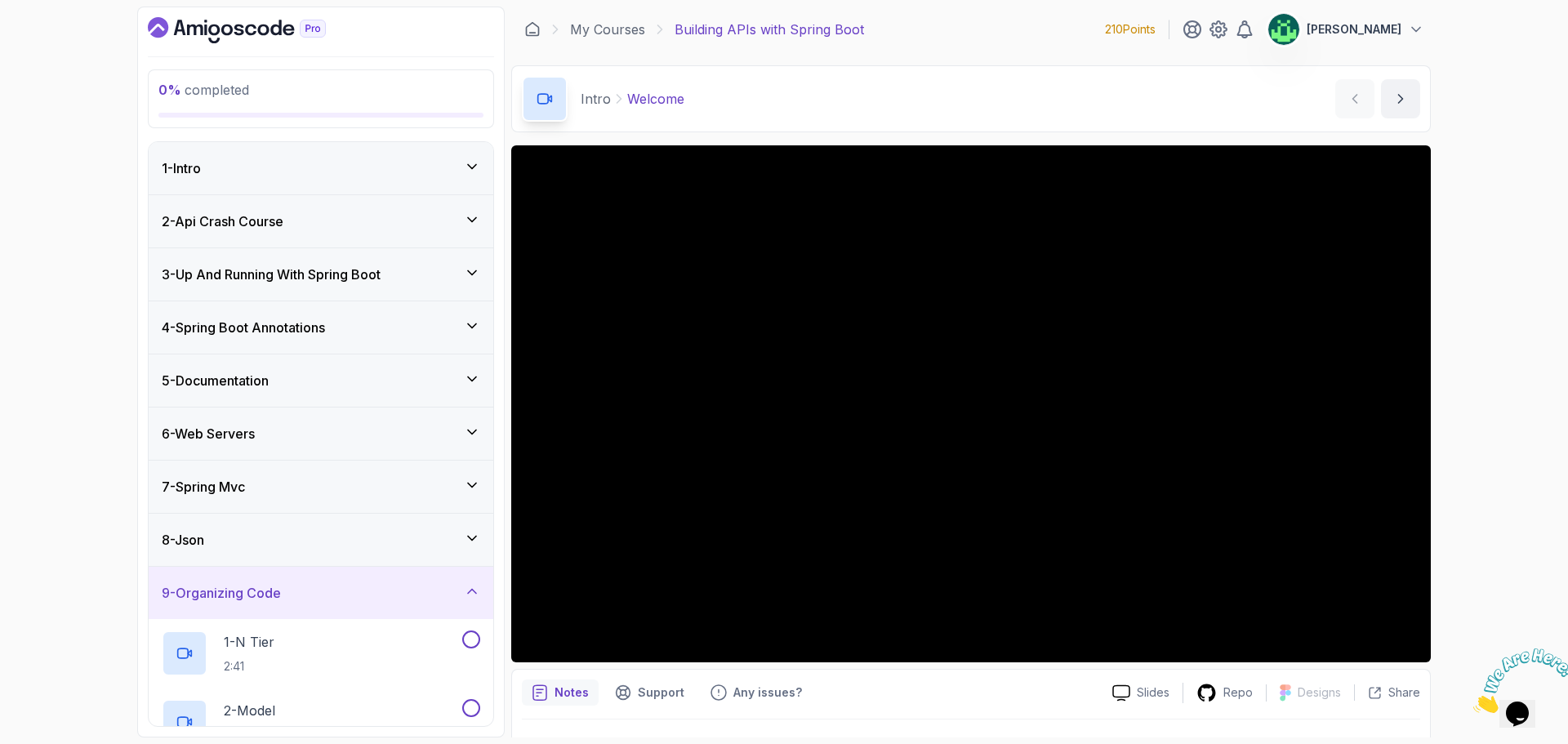
click at [385, 539] on div "8 - Json" at bounding box center [321, 539] width 318 height 20
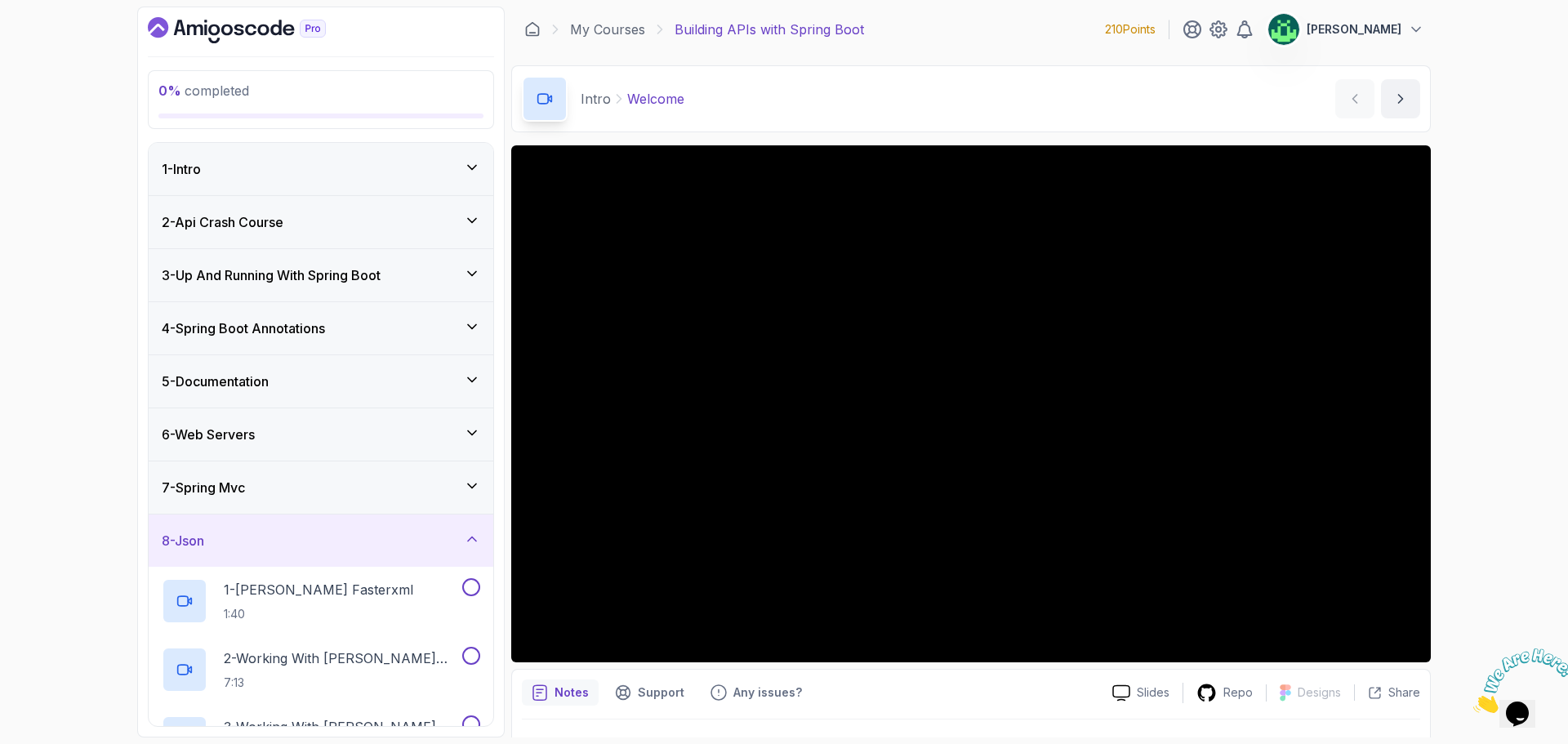
click at [397, 481] on div "7 - Spring Mvc" at bounding box center [321, 487] width 318 height 20
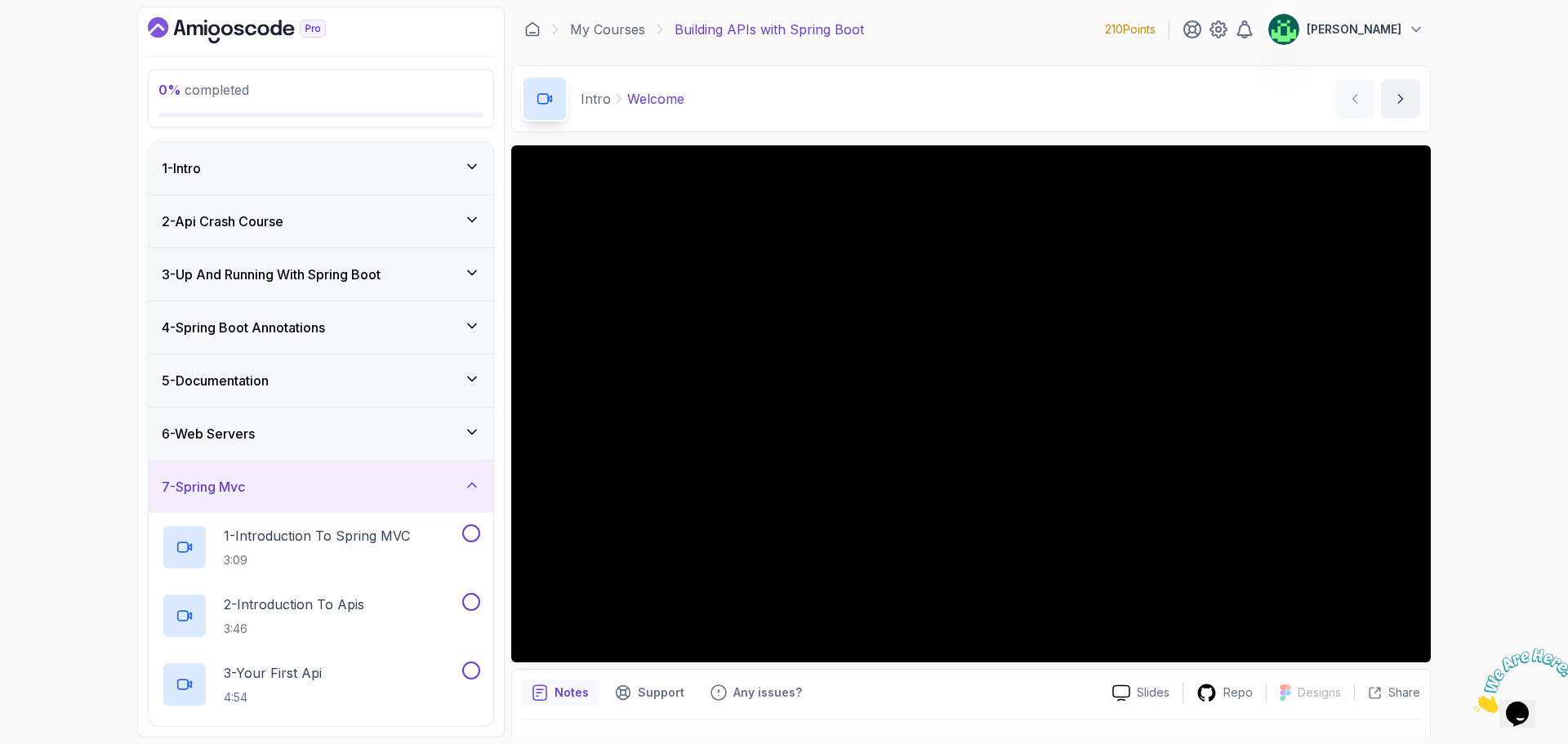
click at [404, 436] on div "6 - Web Servers" at bounding box center [321, 433] width 318 height 20
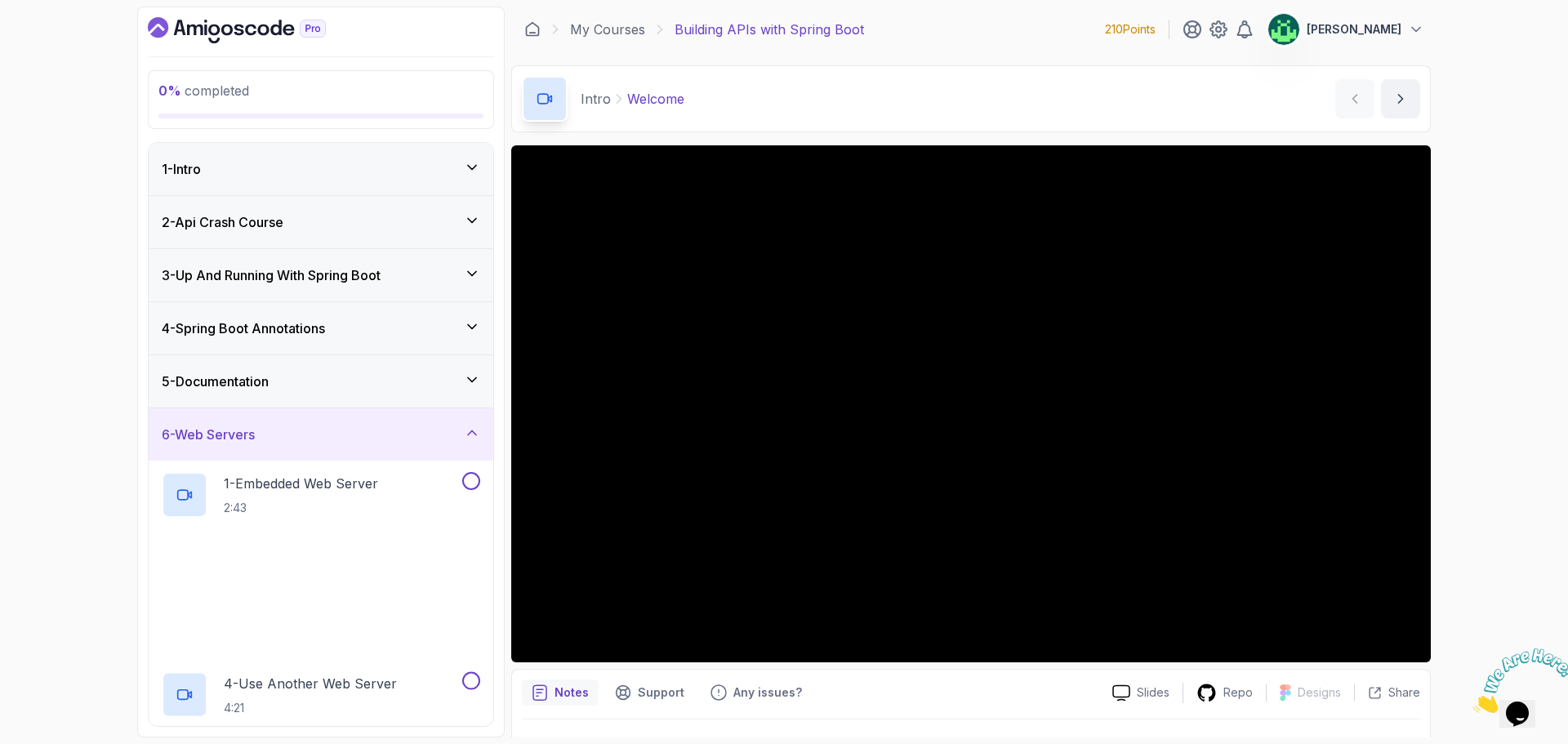
click at [409, 388] on div "5 - Documentation" at bounding box center [321, 381] width 318 height 20
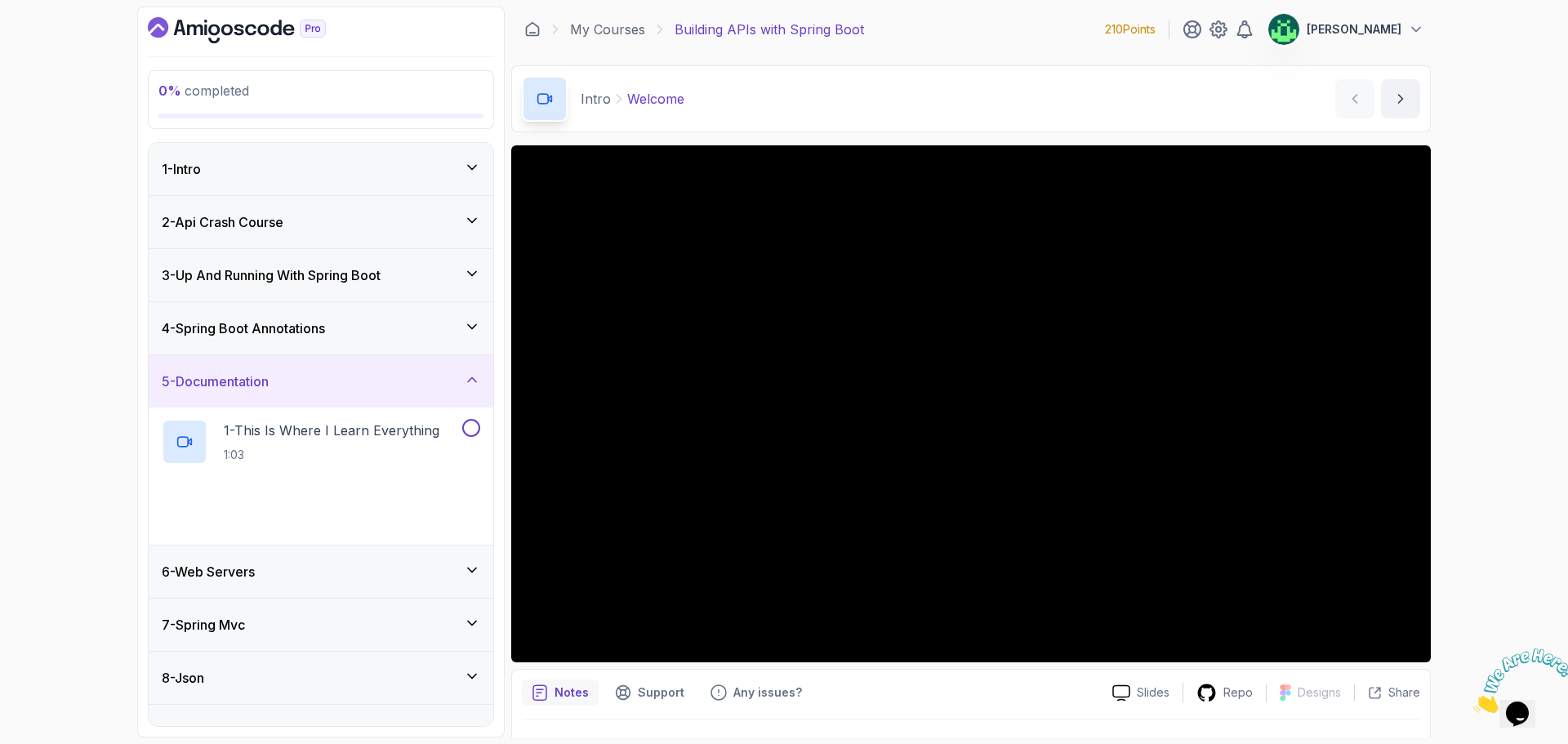
click at [412, 330] on div "4 - Spring Boot Annotations" at bounding box center [321, 328] width 318 height 20
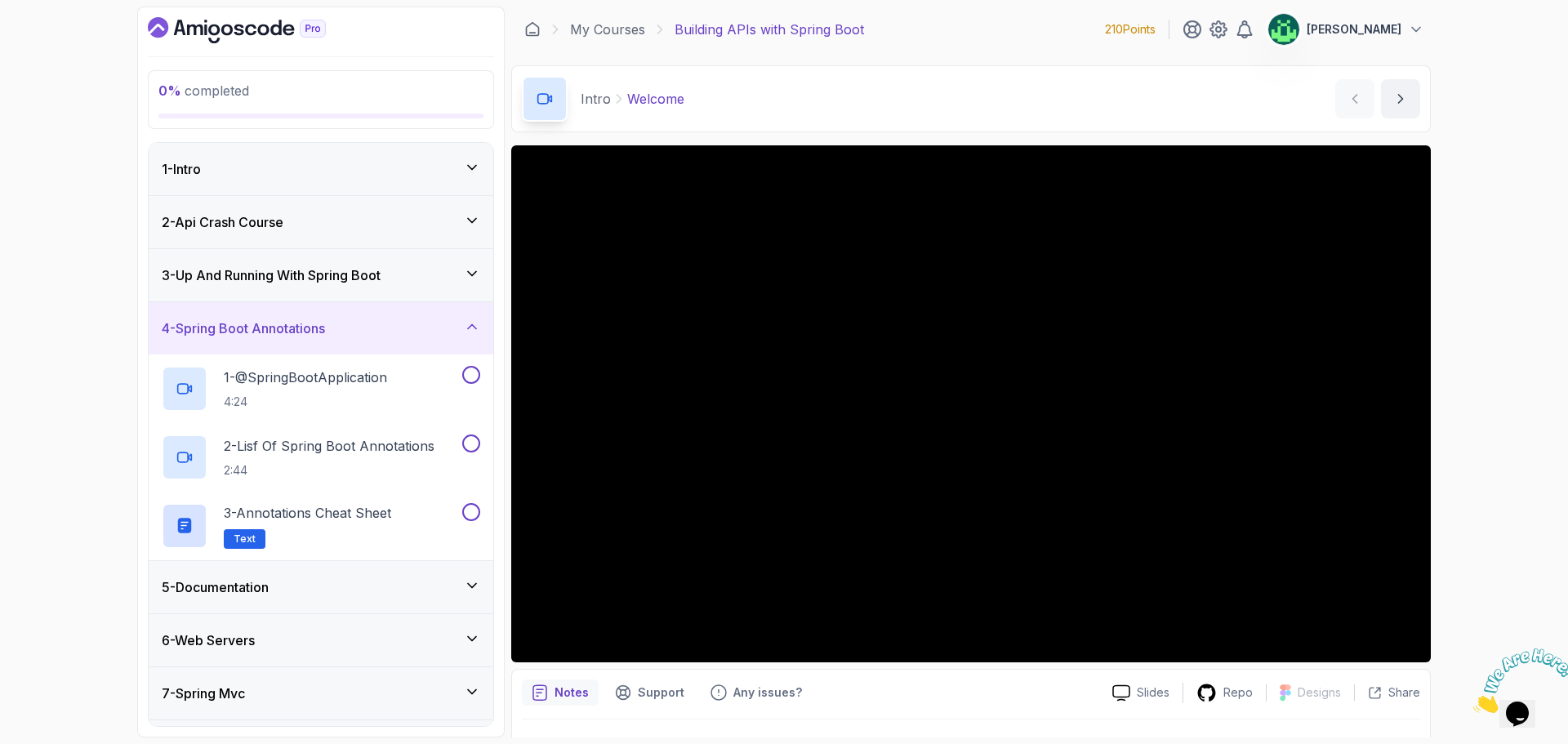
click at [423, 283] on div "3 - Up And Running With Spring Boot" at bounding box center [321, 275] width 318 height 20
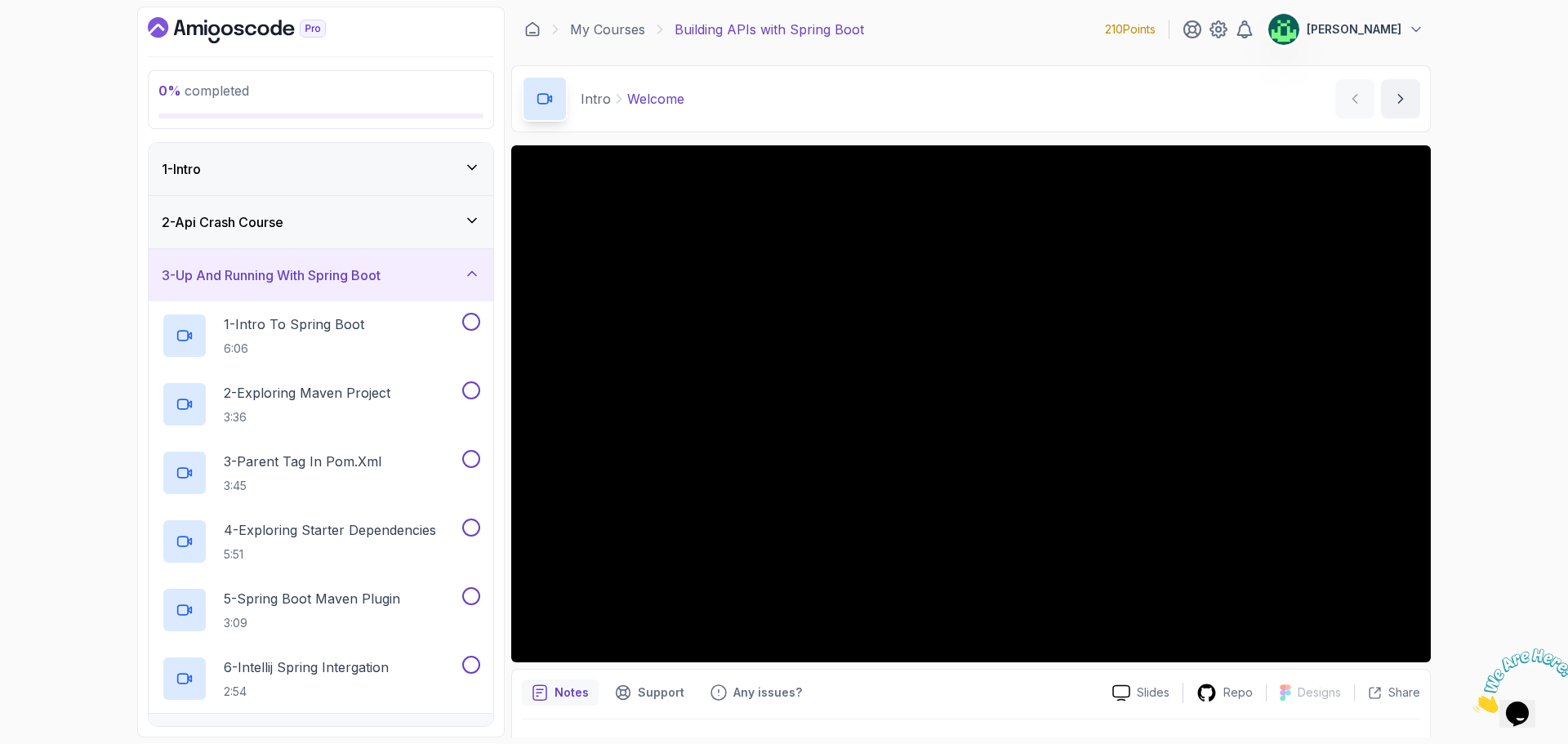
click at [405, 268] on div "3 - Up And Running With Spring Boot" at bounding box center [321, 275] width 318 height 20
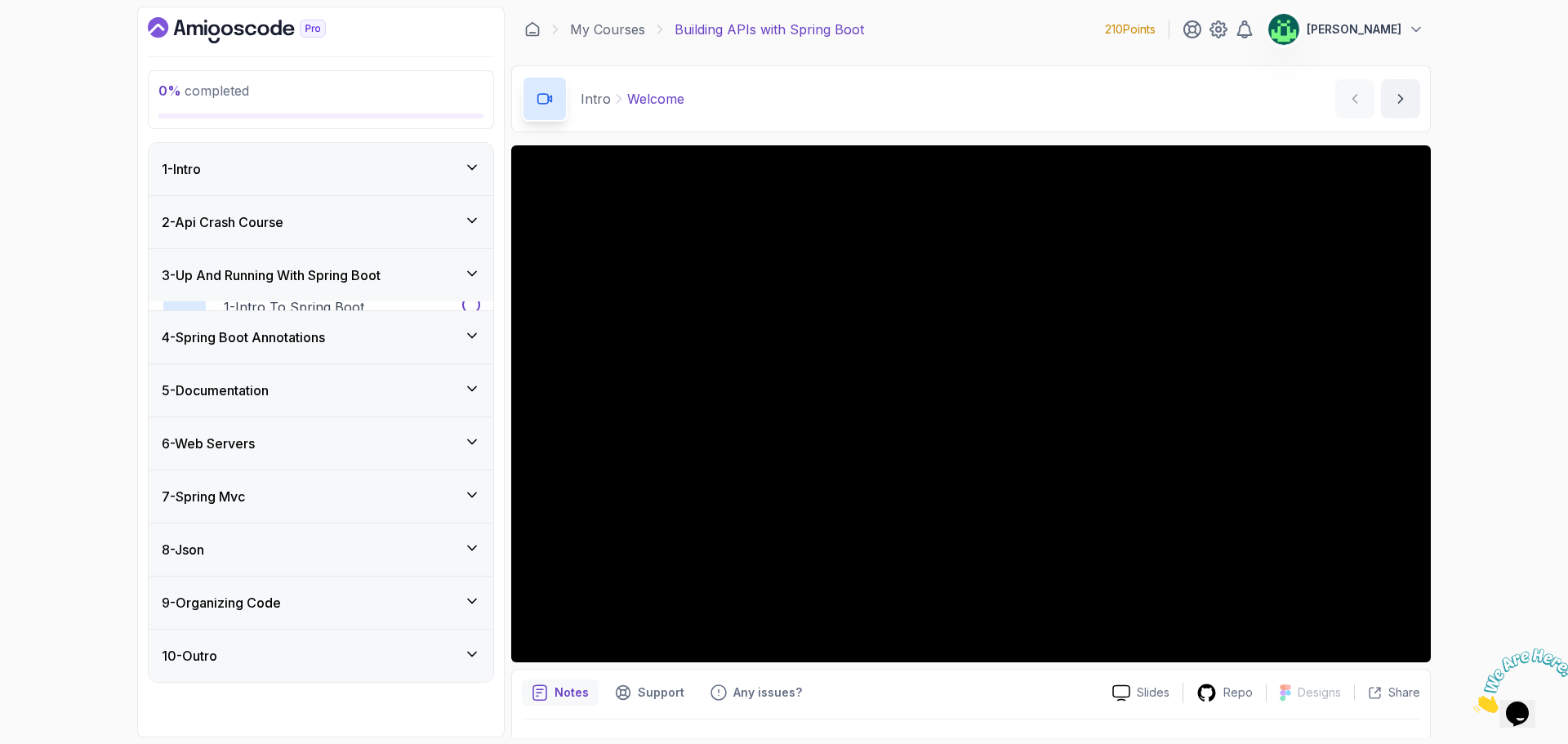
click at [411, 225] on div "2 - Api Crash Course" at bounding box center [321, 222] width 318 height 20
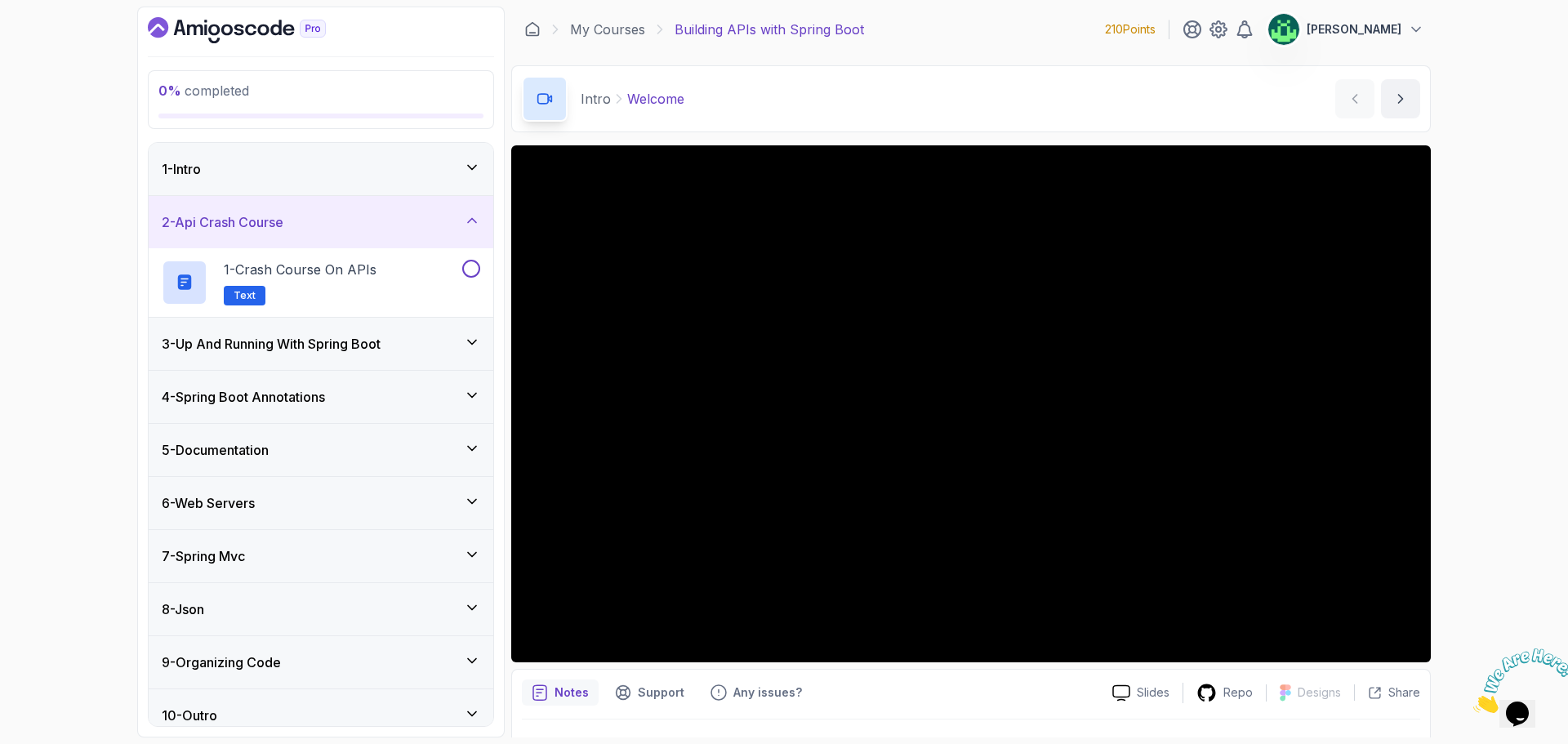
click at [419, 187] on div "1 - Intro" at bounding box center [321, 169] width 345 height 52
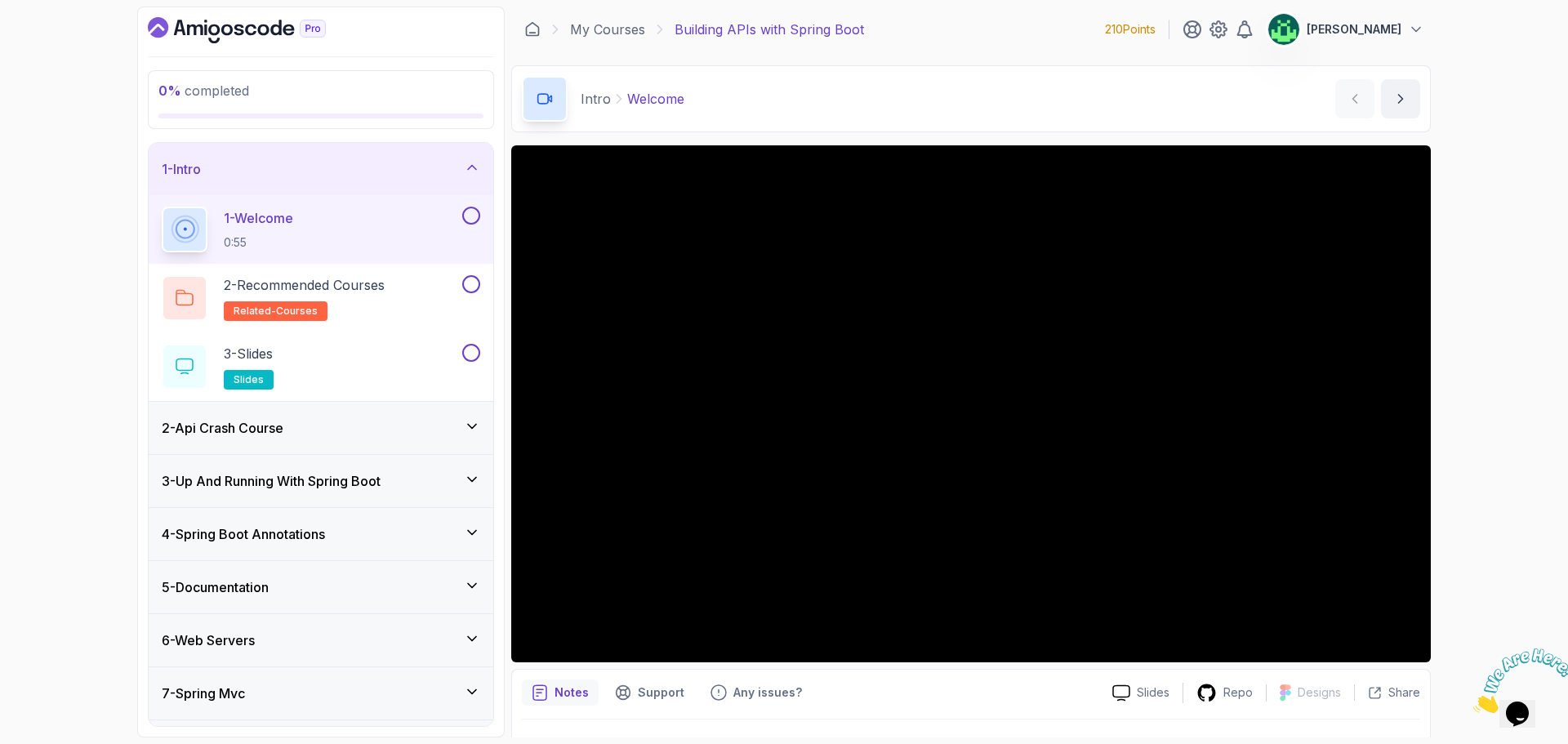
click at [419, 187] on div "1 - Intro" at bounding box center [321, 169] width 345 height 52
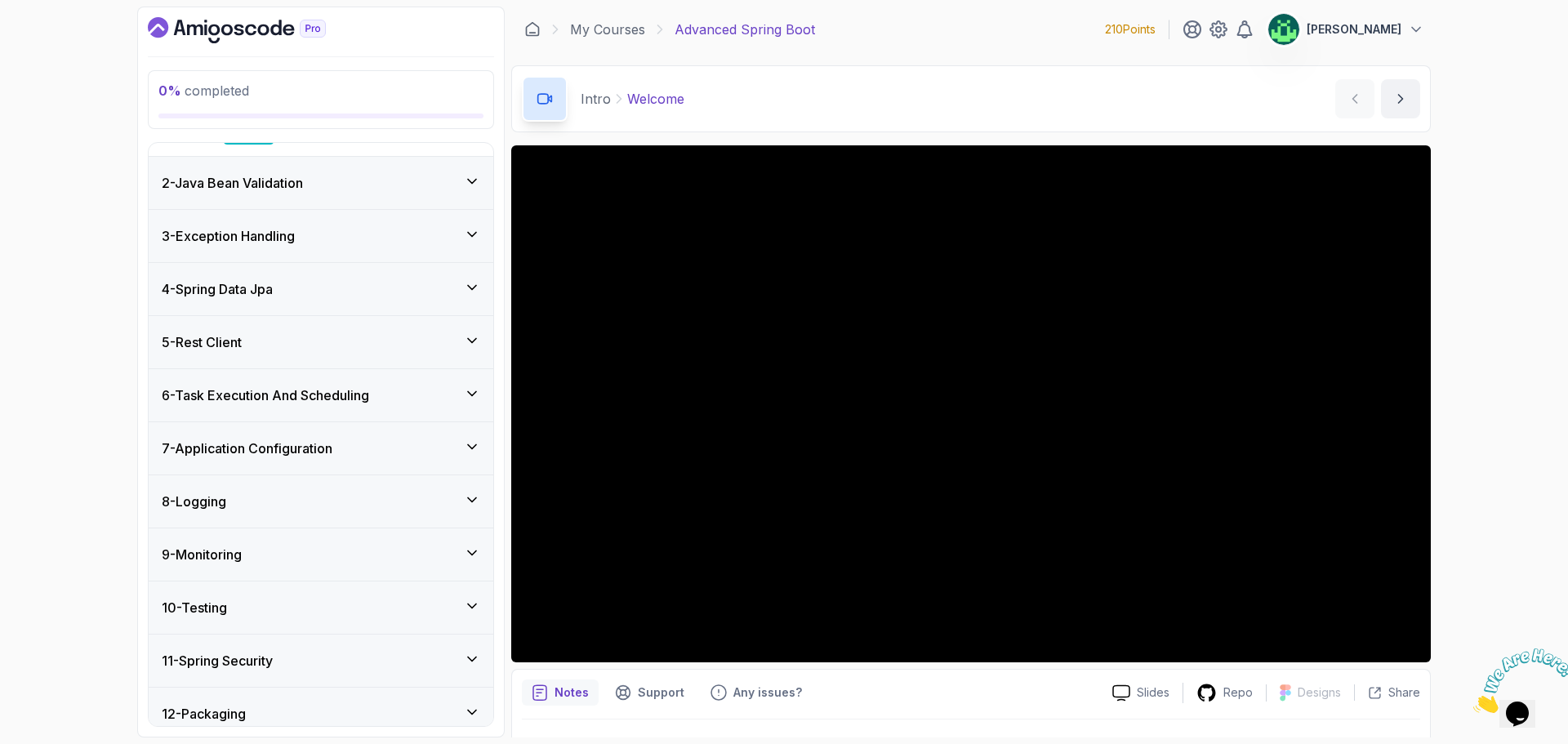
scroll to position [312, 0]
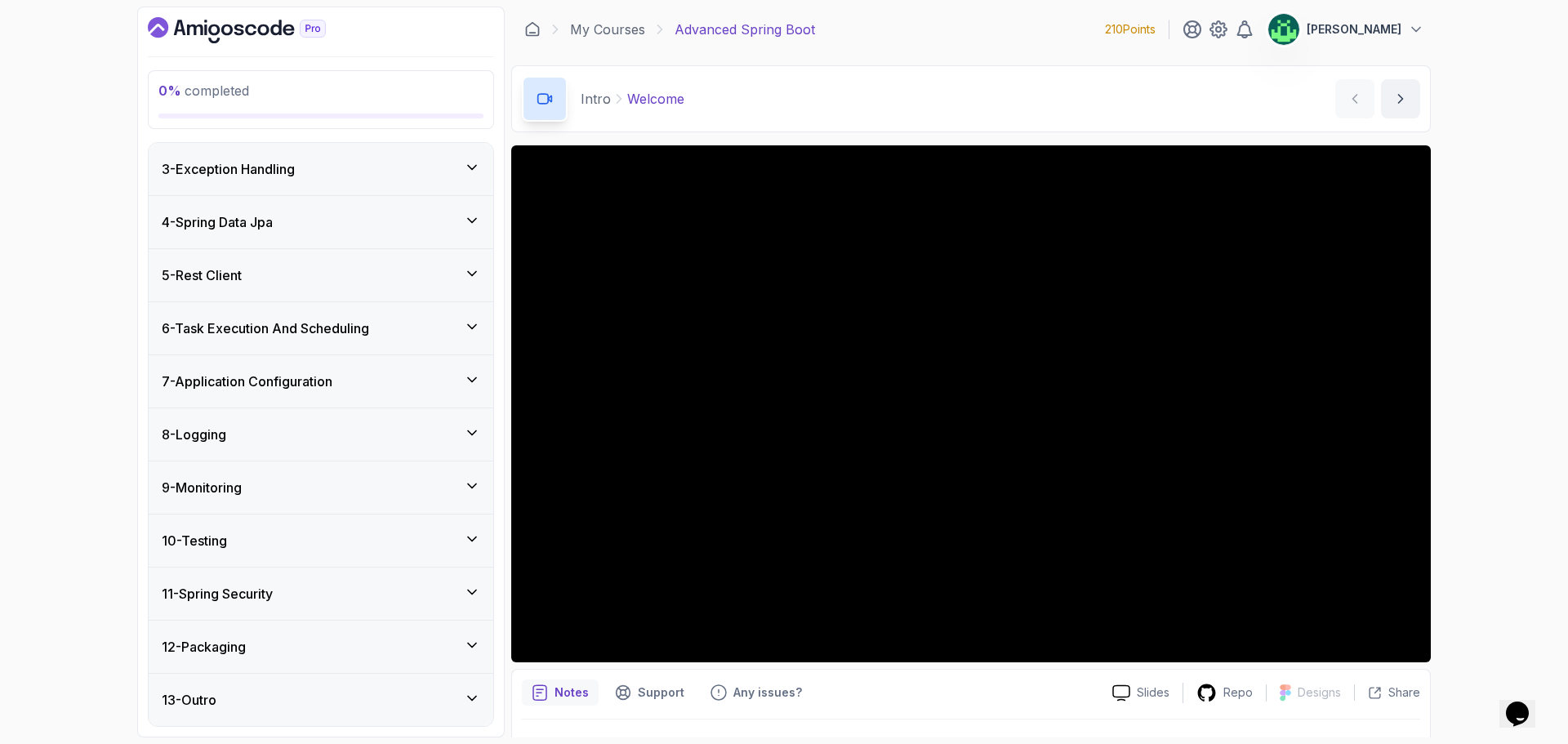
click at [373, 488] on div "9 - Monitoring" at bounding box center [321, 487] width 318 height 20
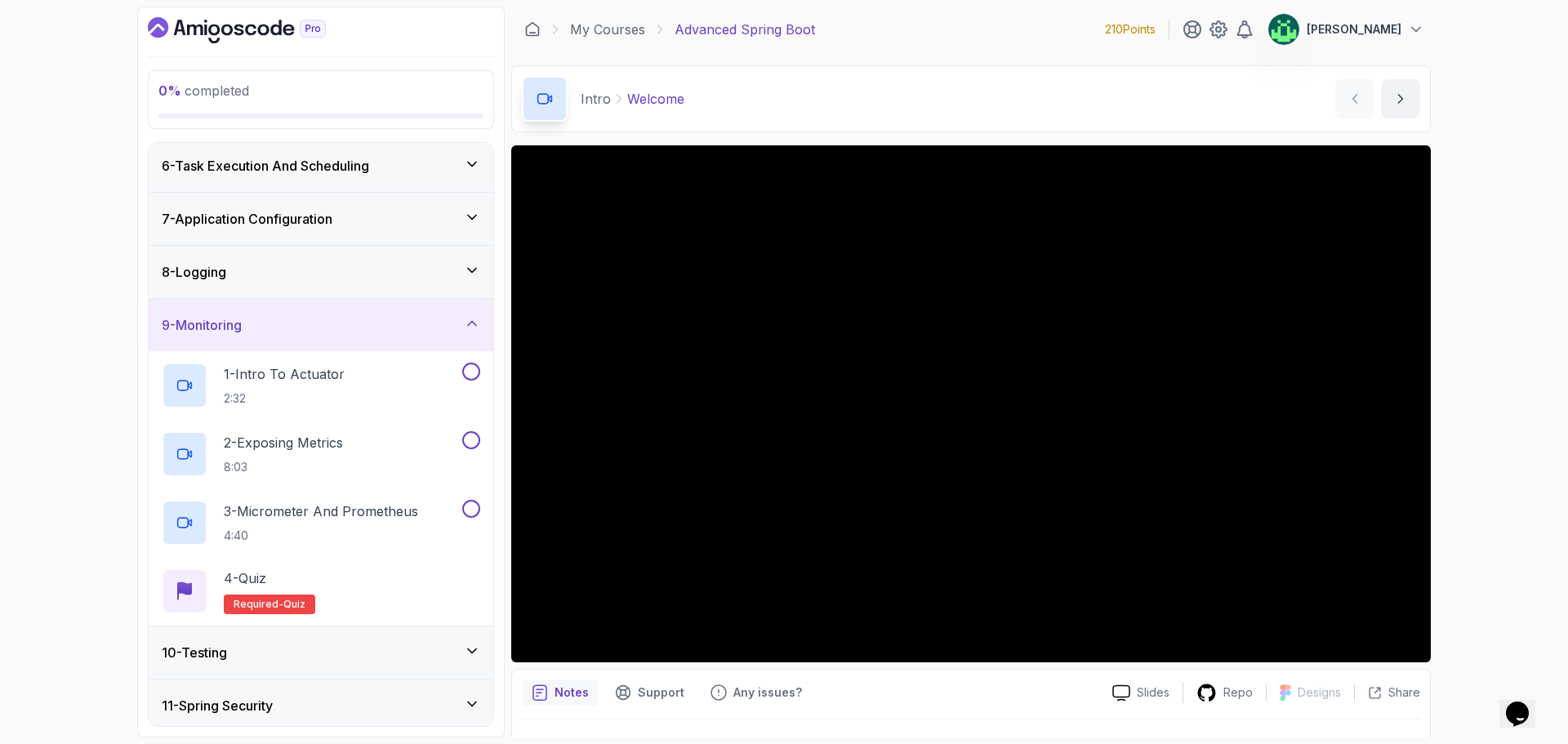
scroll to position [270, 0]
click at [365, 327] on div "9 - Monitoring" at bounding box center [321, 324] width 318 height 20
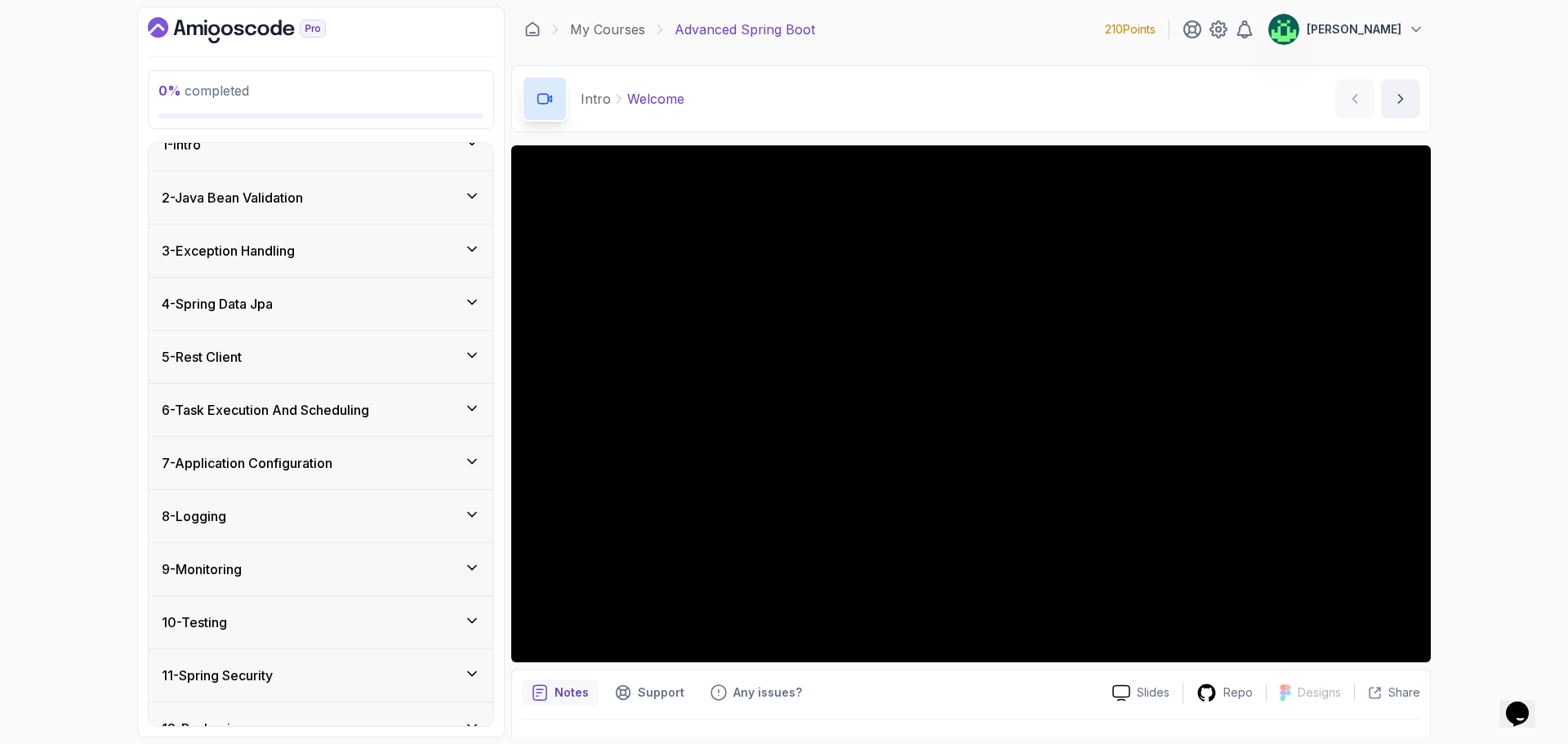
scroll to position [0, 0]
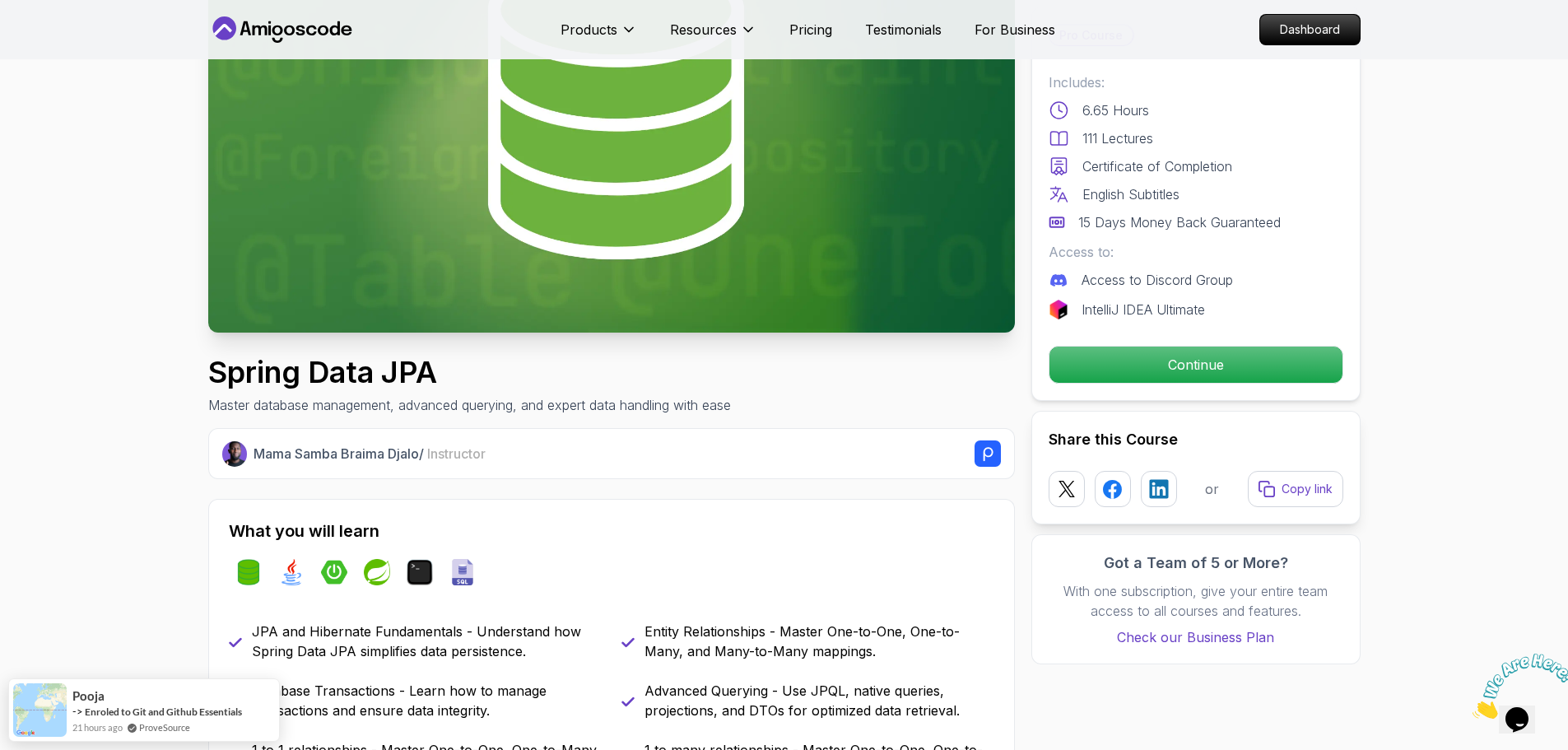
scroll to position [412, 0]
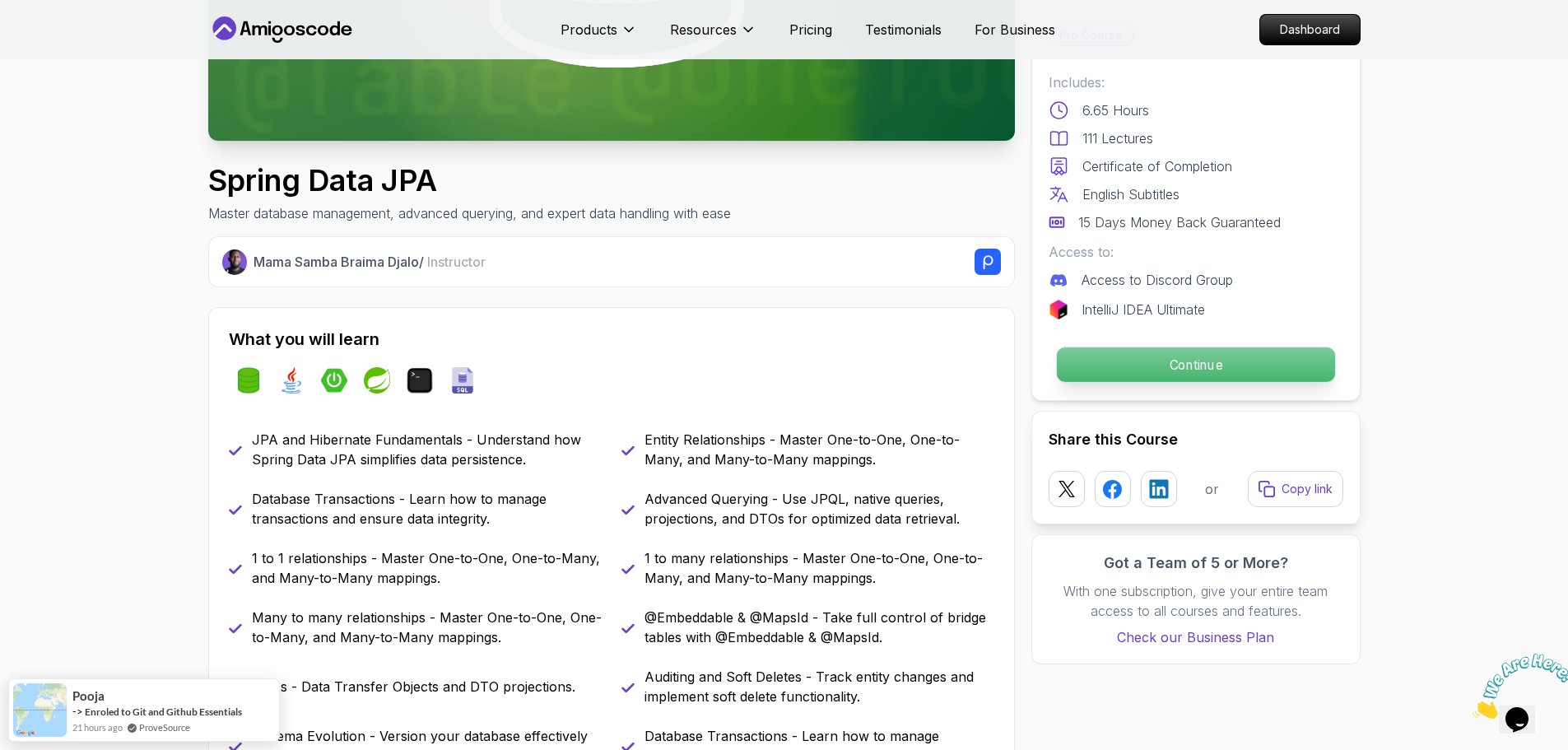
click at [1209, 356] on p "Continue" at bounding box center [1195, 365] width 278 height 35
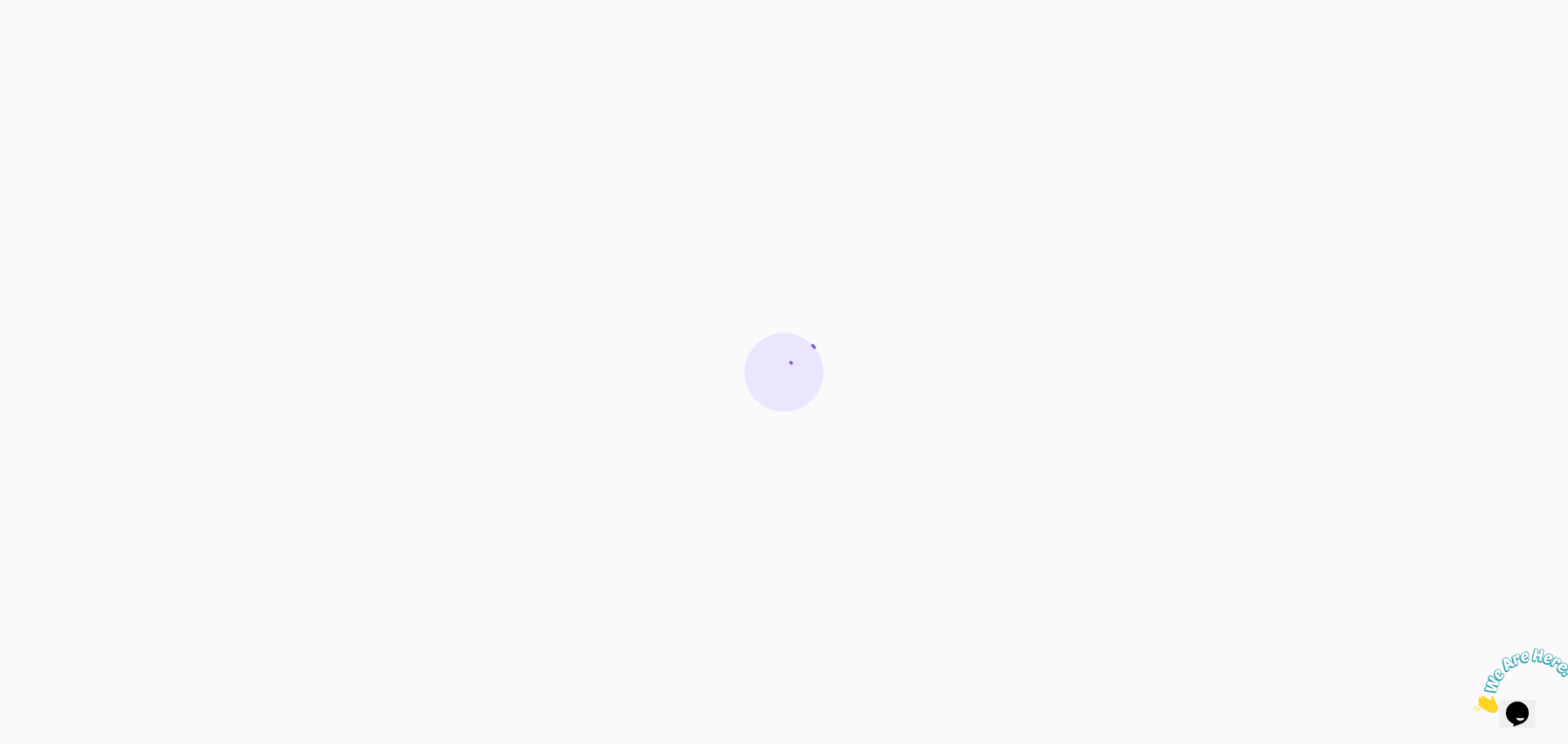
click at [1473, 702] on icon "Close" at bounding box center [1473, 709] width 0 height 14
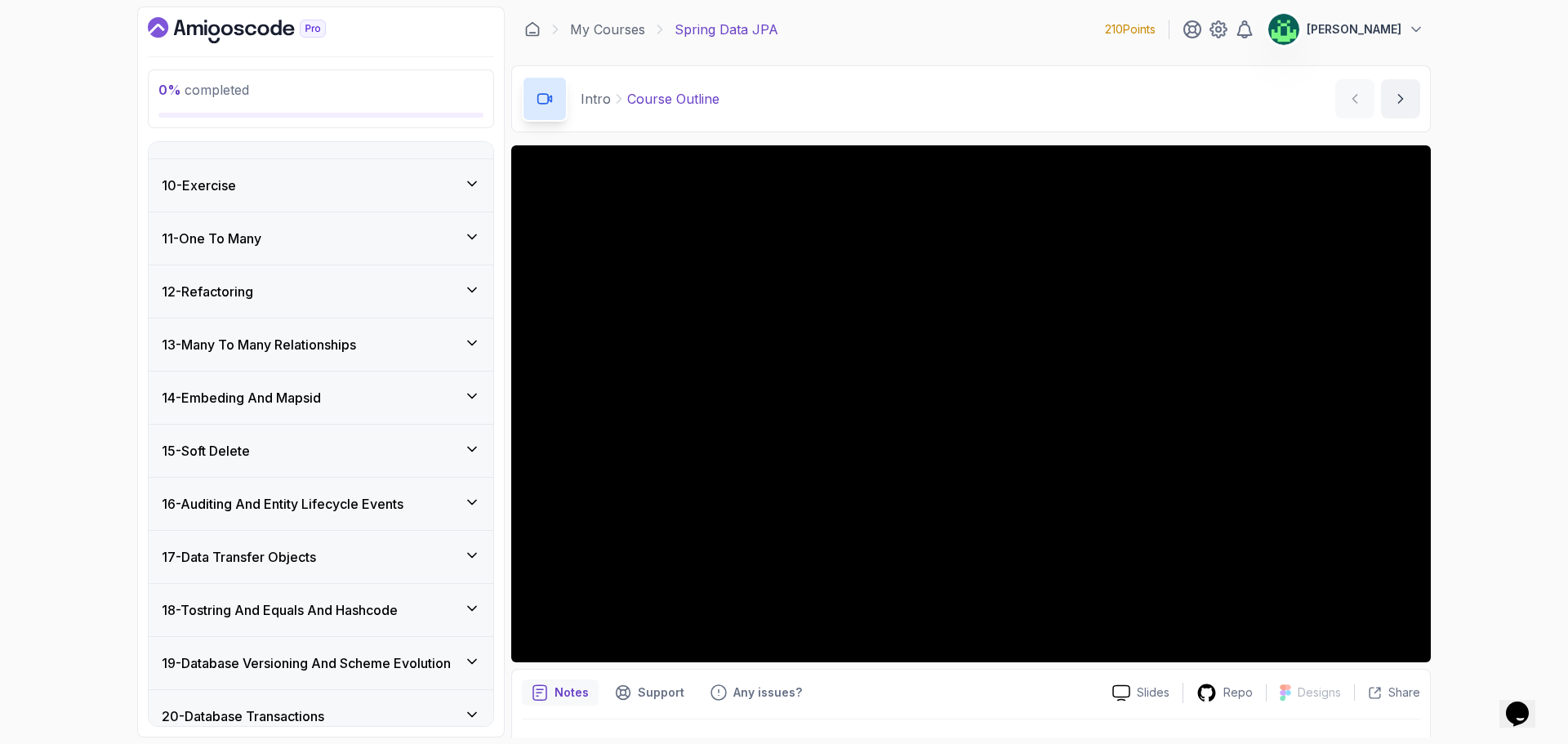
scroll to position [805, 0]
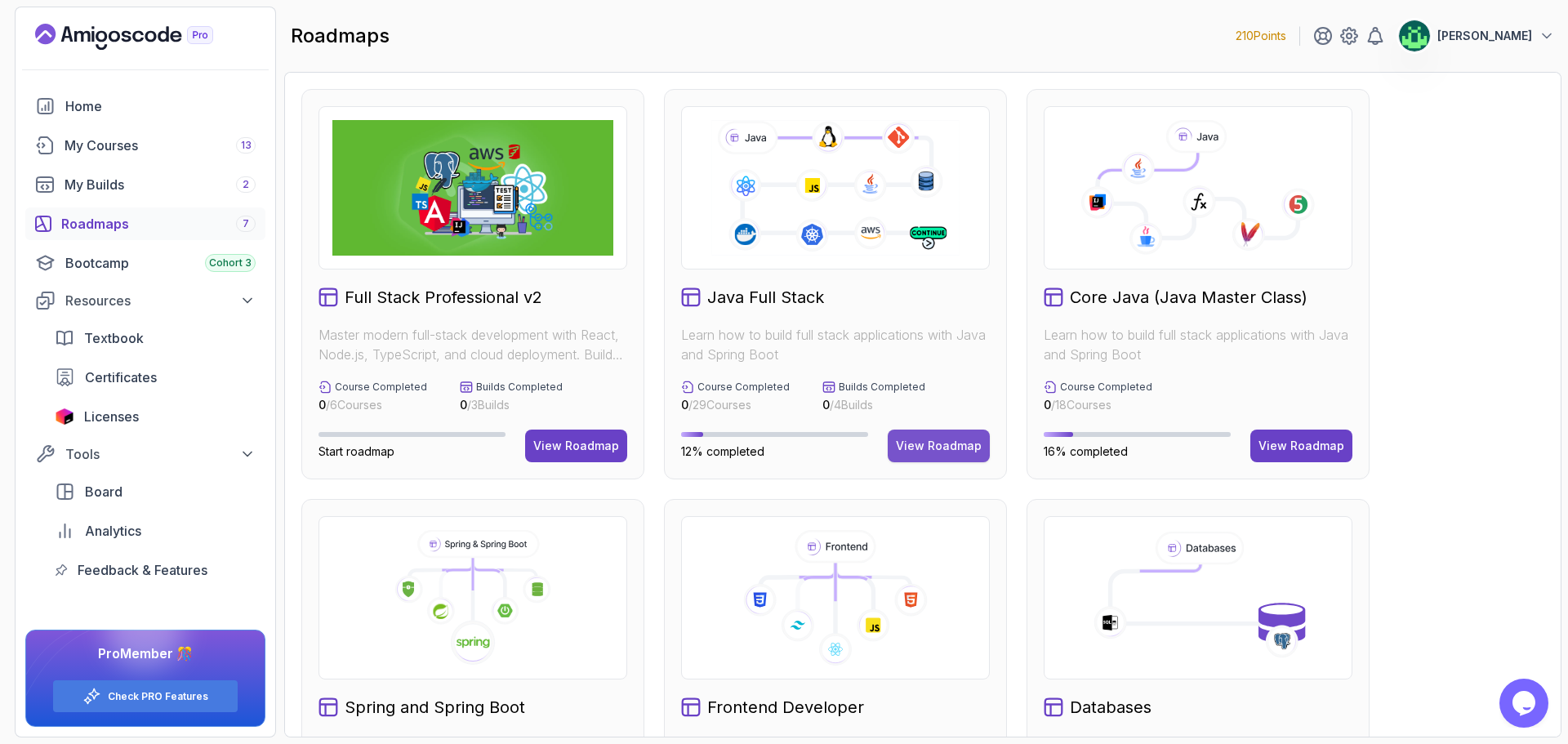
click at [945, 443] on div "View Roadmap" at bounding box center [939, 445] width 86 height 16
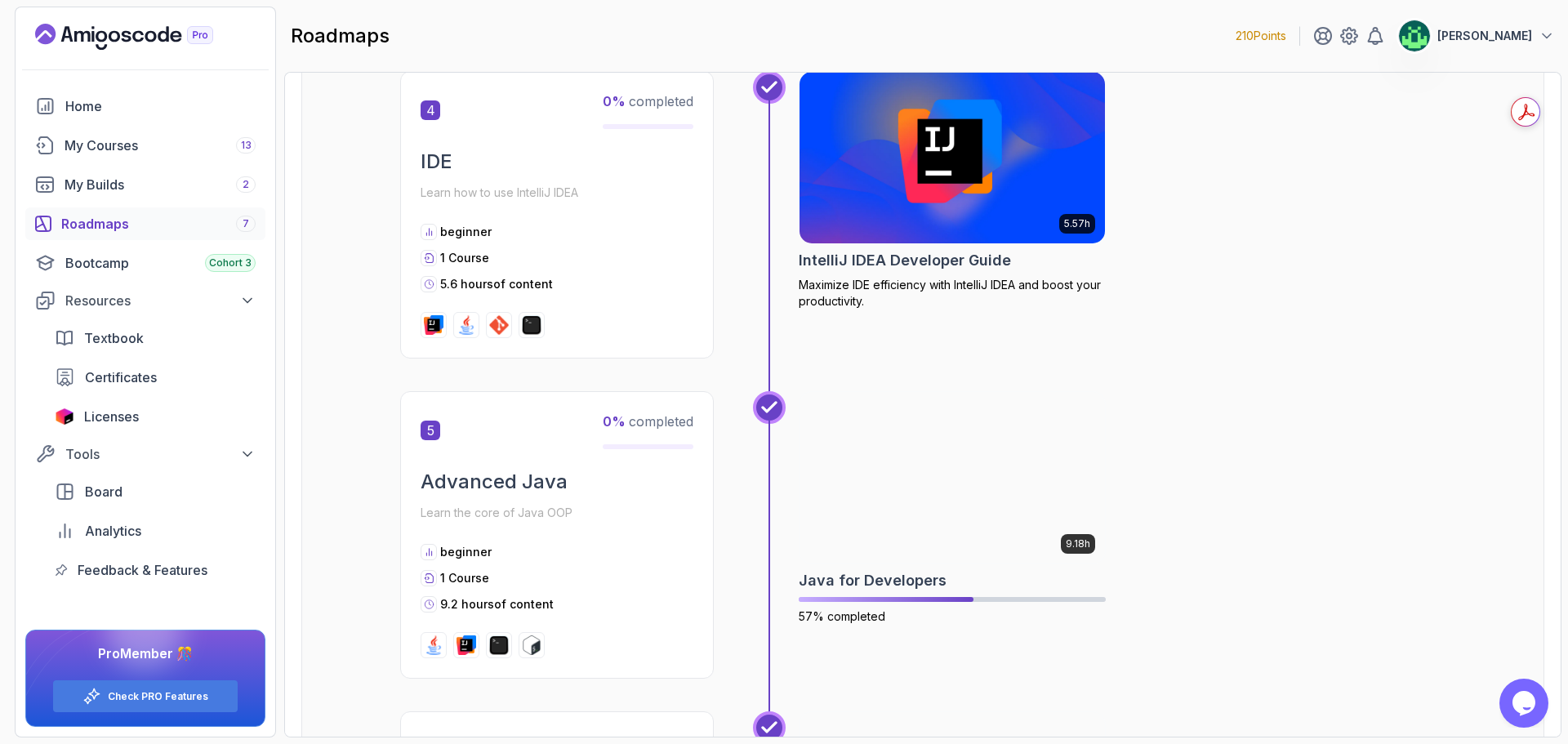
scroll to position [1716, 0]
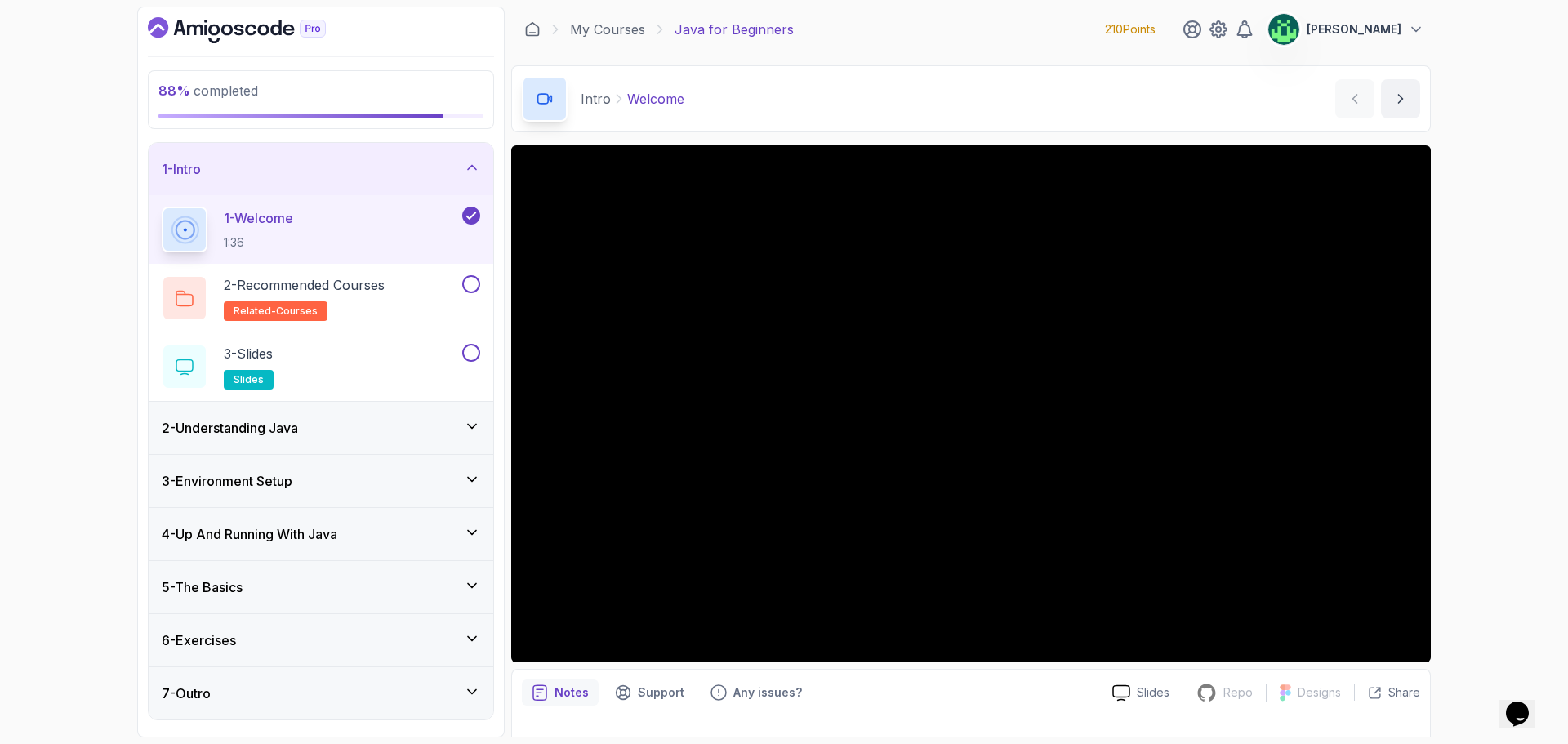
click at [293, 586] on div "5 - The Basics" at bounding box center [321, 587] width 318 height 20
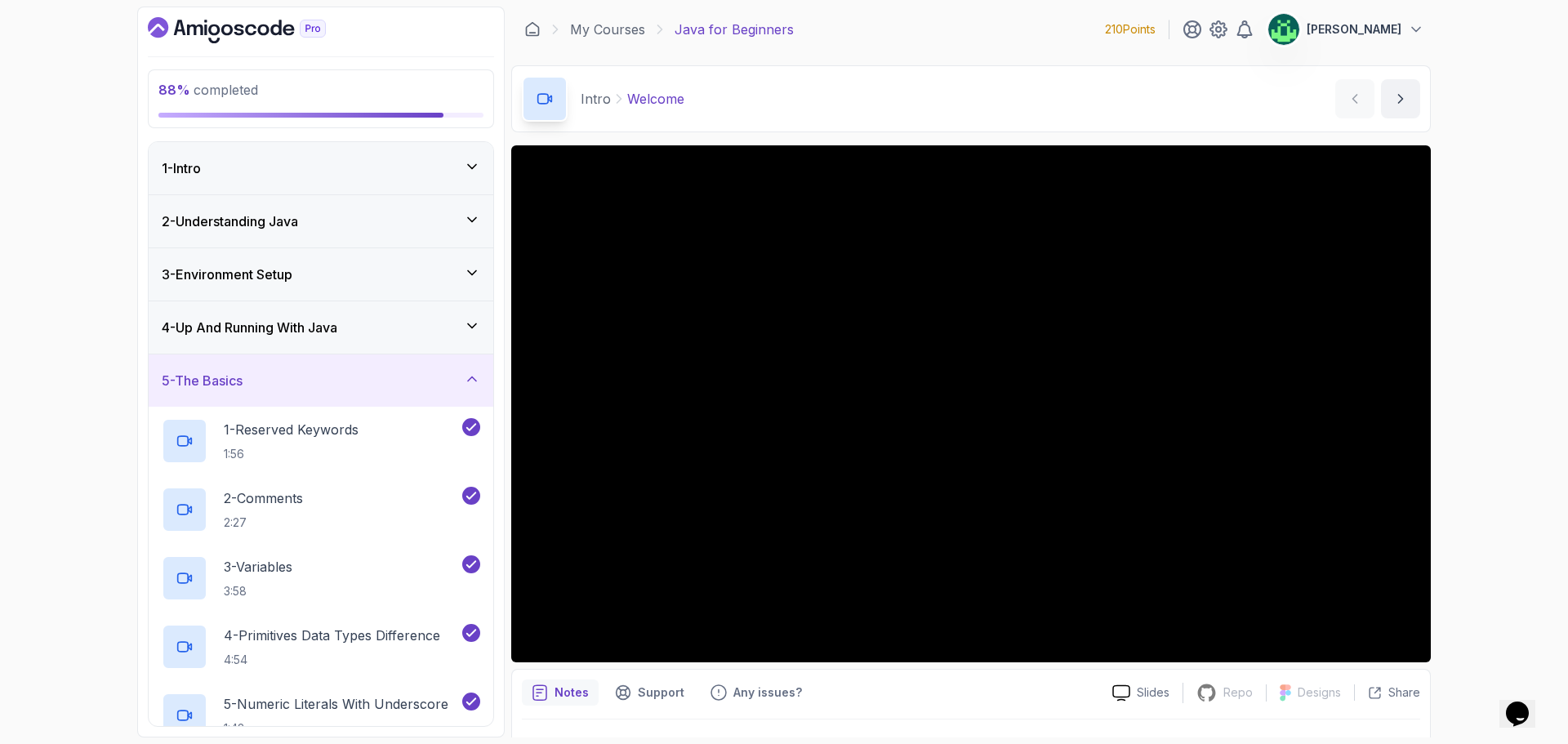
click at [303, 380] on div "5 - The Basics" at bounding box center [321, 380] width 318 height 20
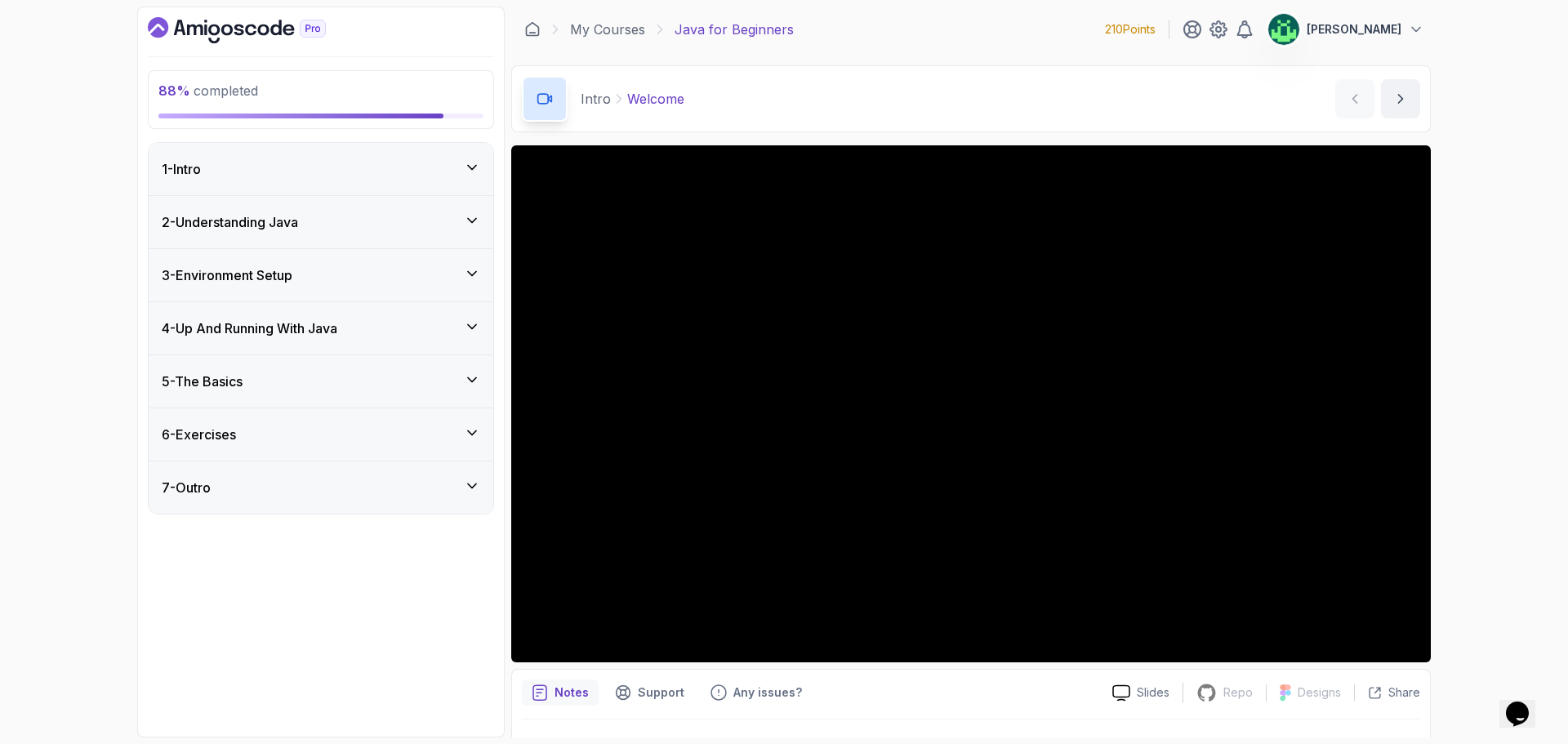
click at [308, 419] on div "6 - Exercises" at bounding box center [321, 434] width 345 height 52
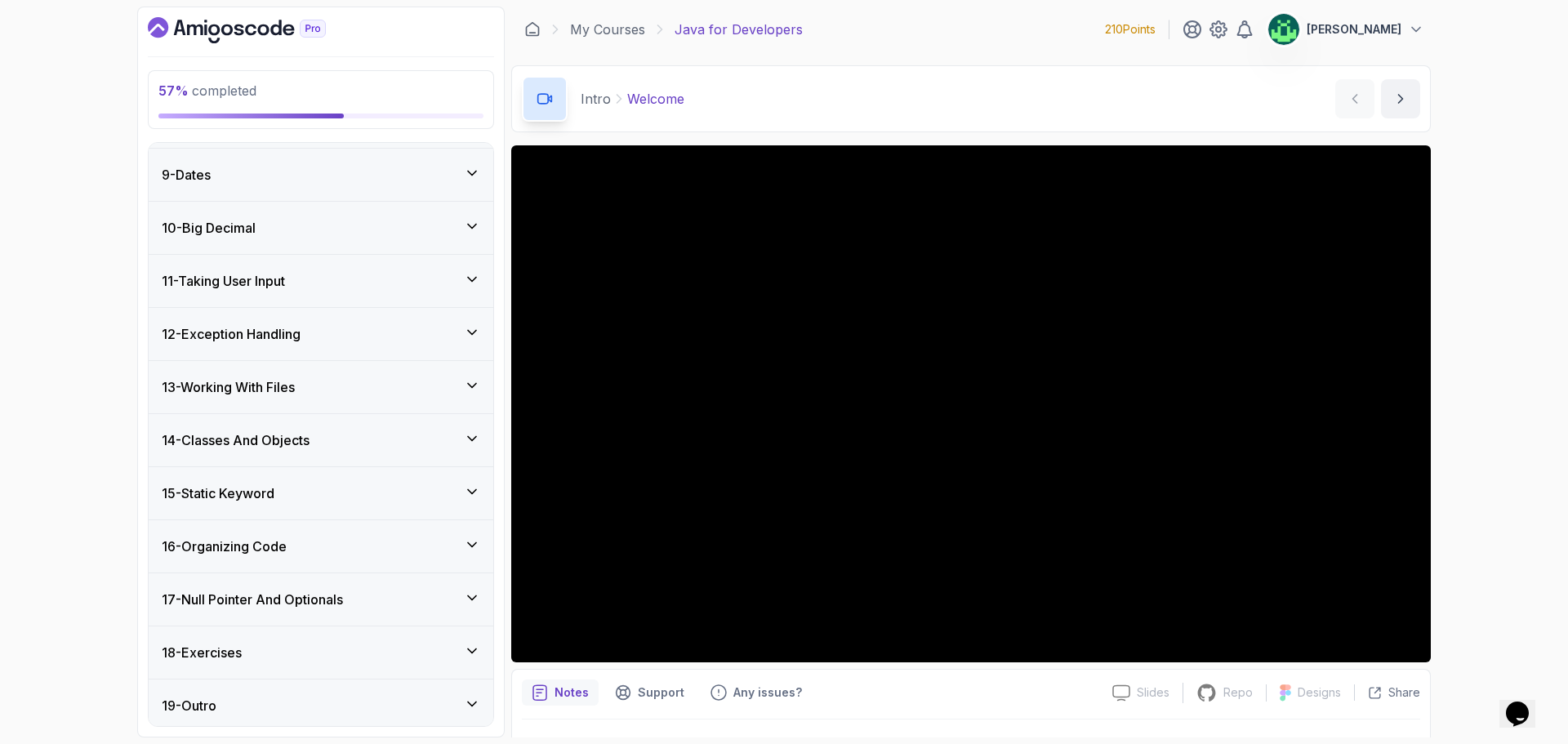
scroll to position [562, 0]
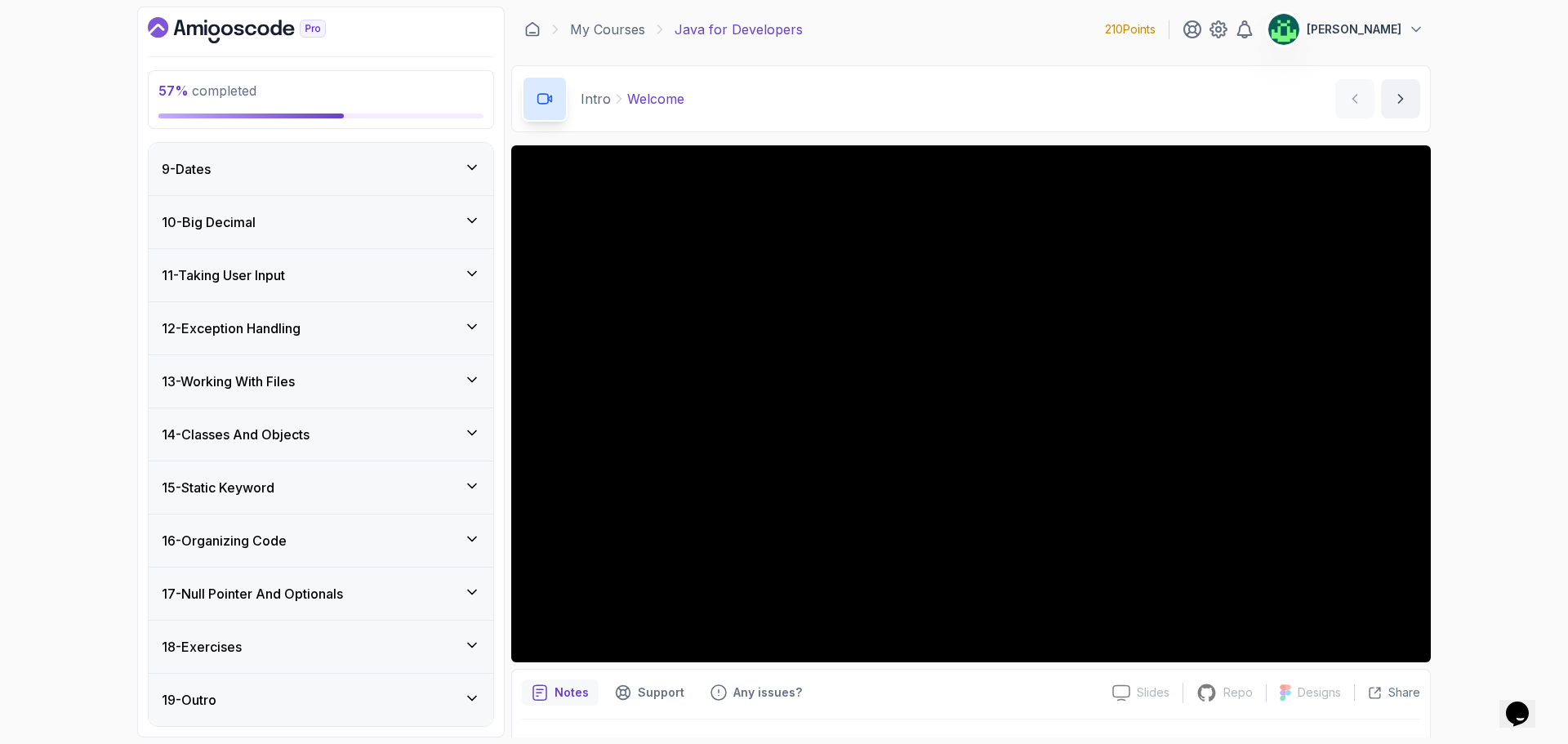
click at [320, 531] on div "16 - Organizing Code" at bounding box center [321, 540] width 318 height 20
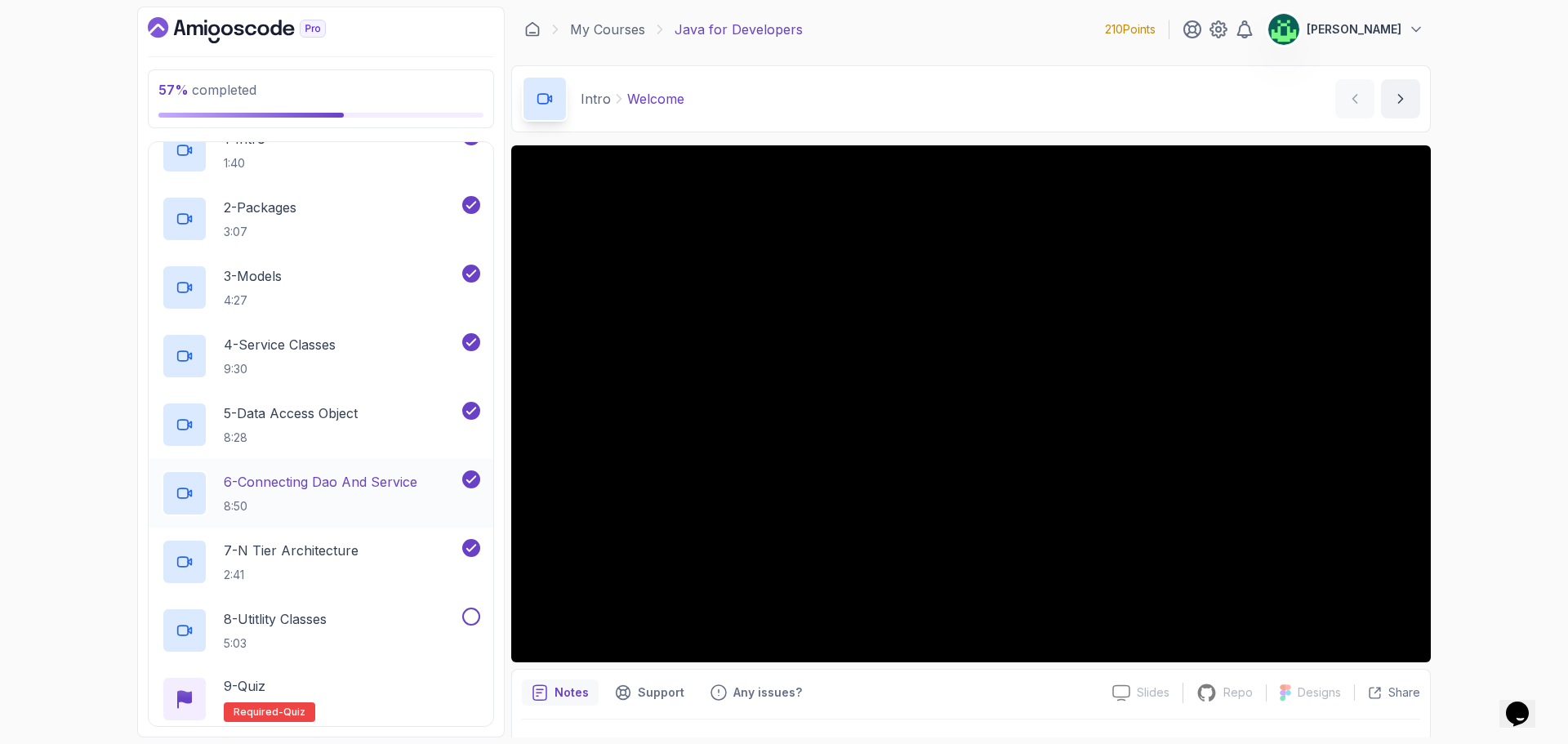
scroll to position [915, 0]
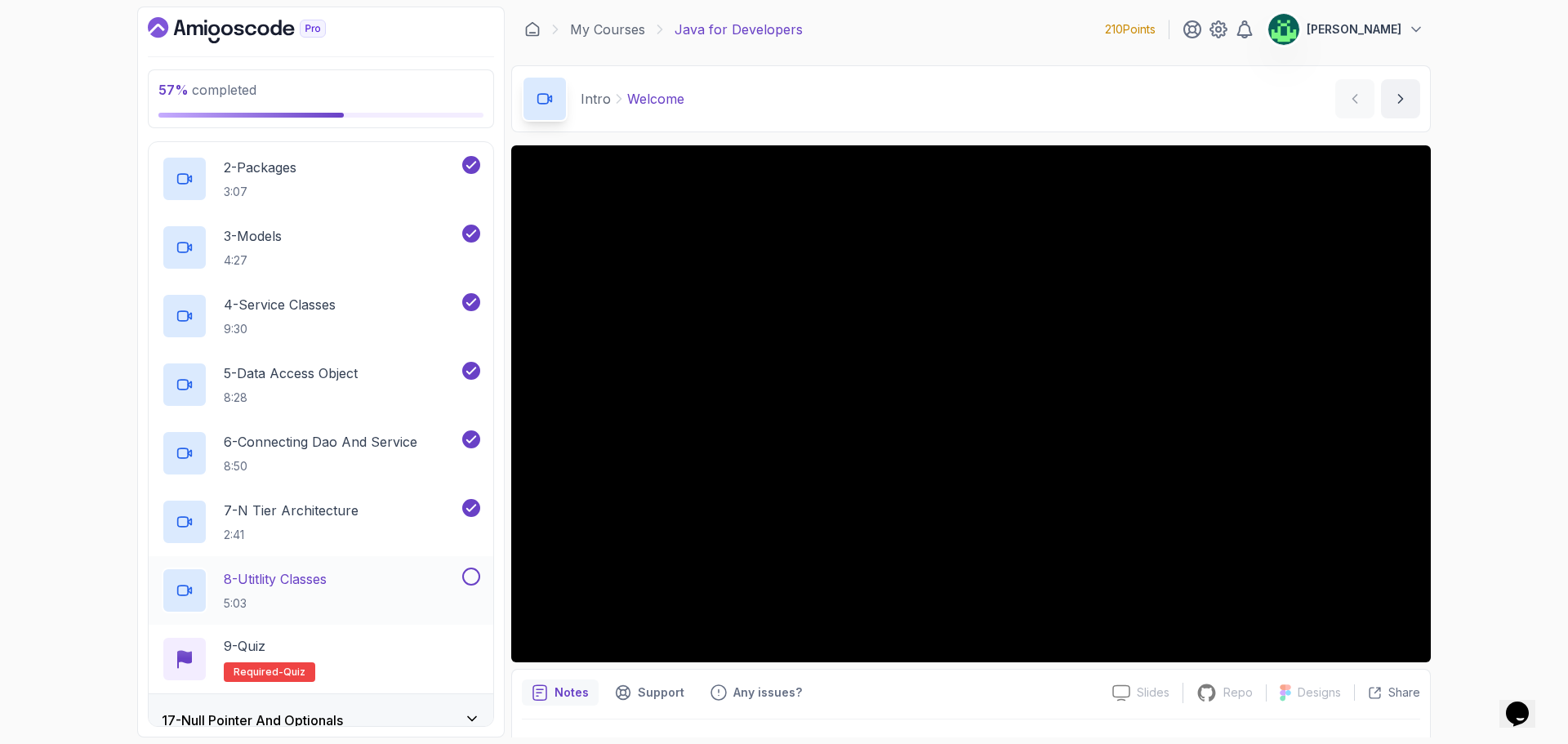
click at [400, 591] on div "8 - Utitlity Classes 5:03" at bounding box center [310, 590] width 297 height 45
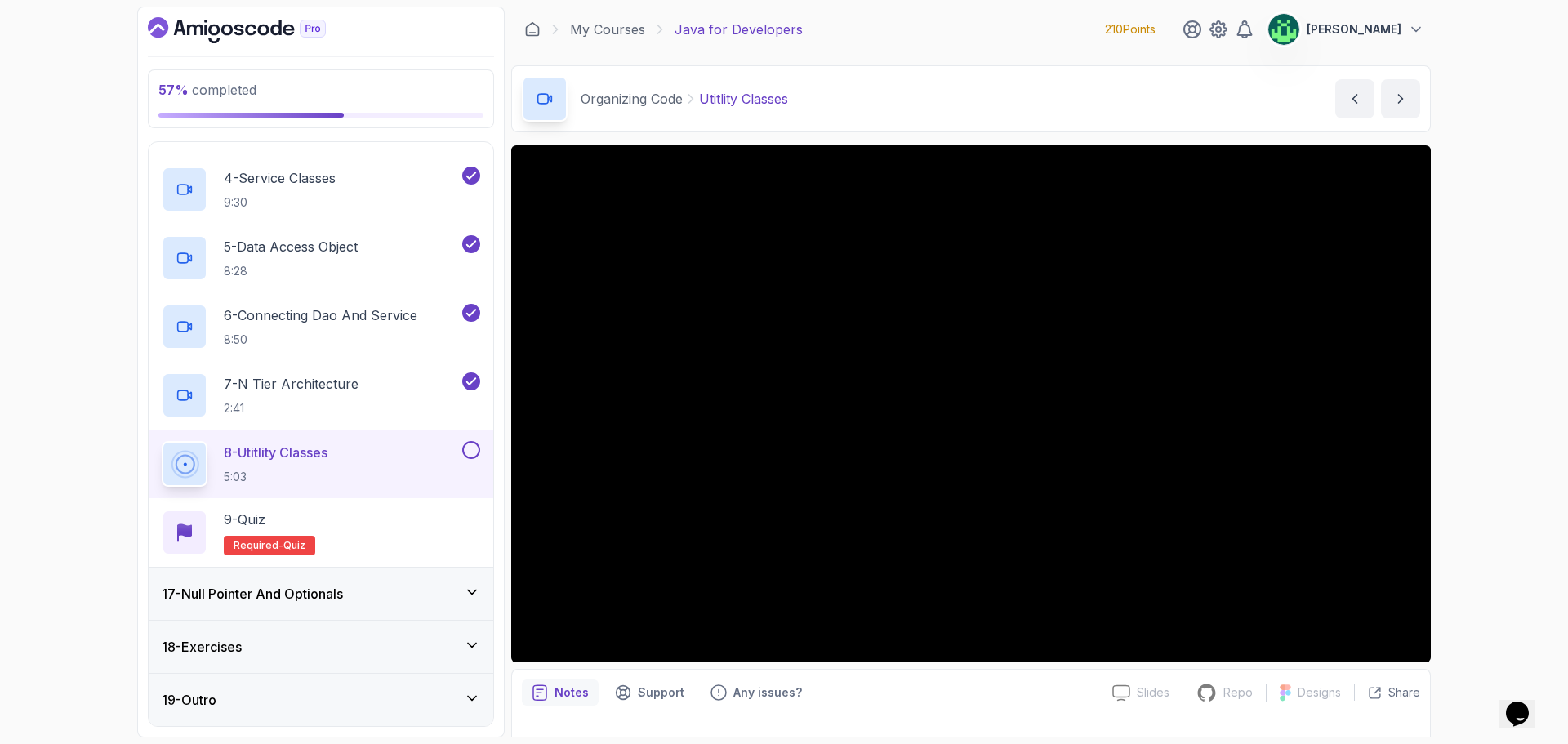
click at [343, 589] on h3 "17 - Null Pointer And Optionals" at bounding box center [252, 593] width 181 height 20
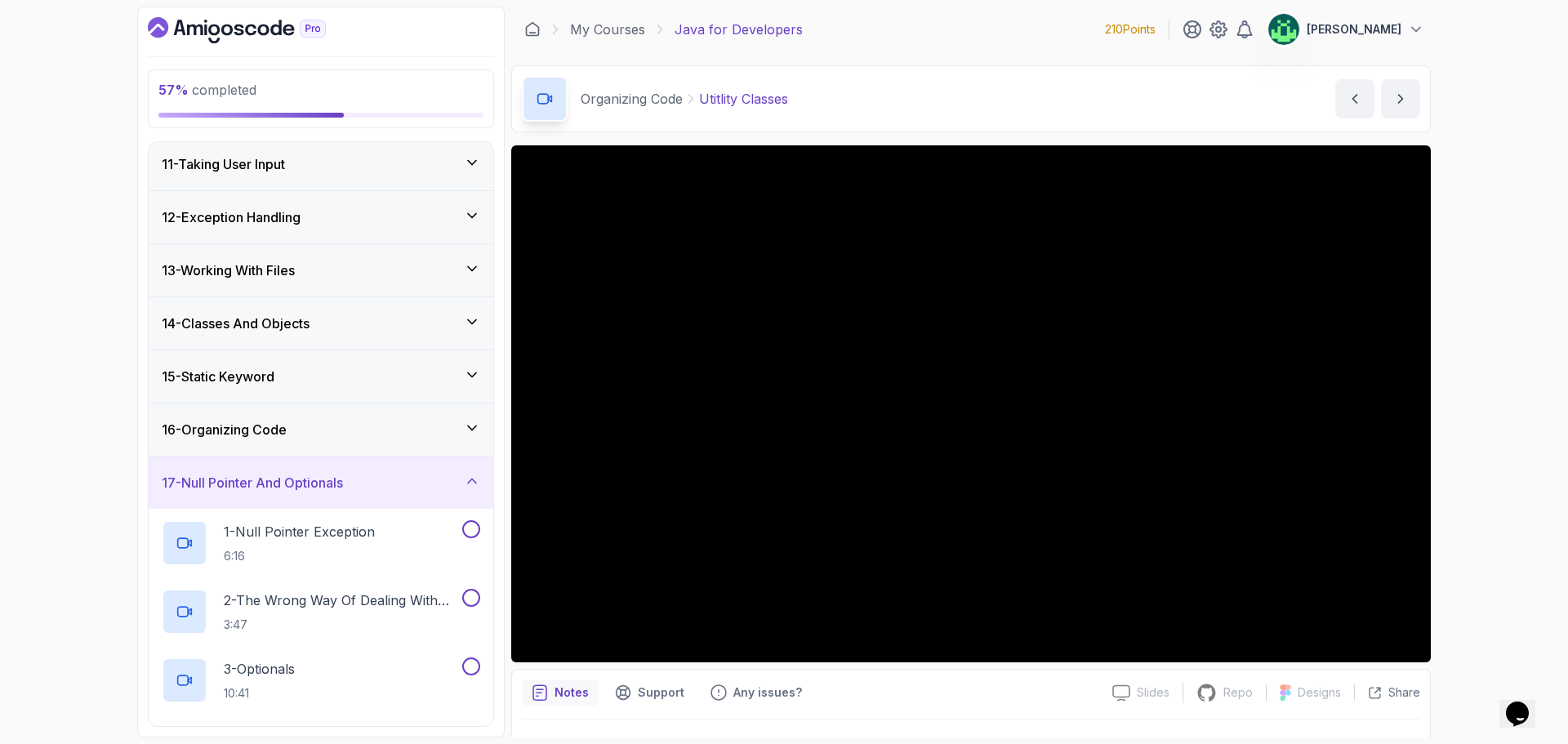
click at [371, 491] on div "17 - Null Pointer And Optionals" at bounding box center [321, 482] width 318 height 20
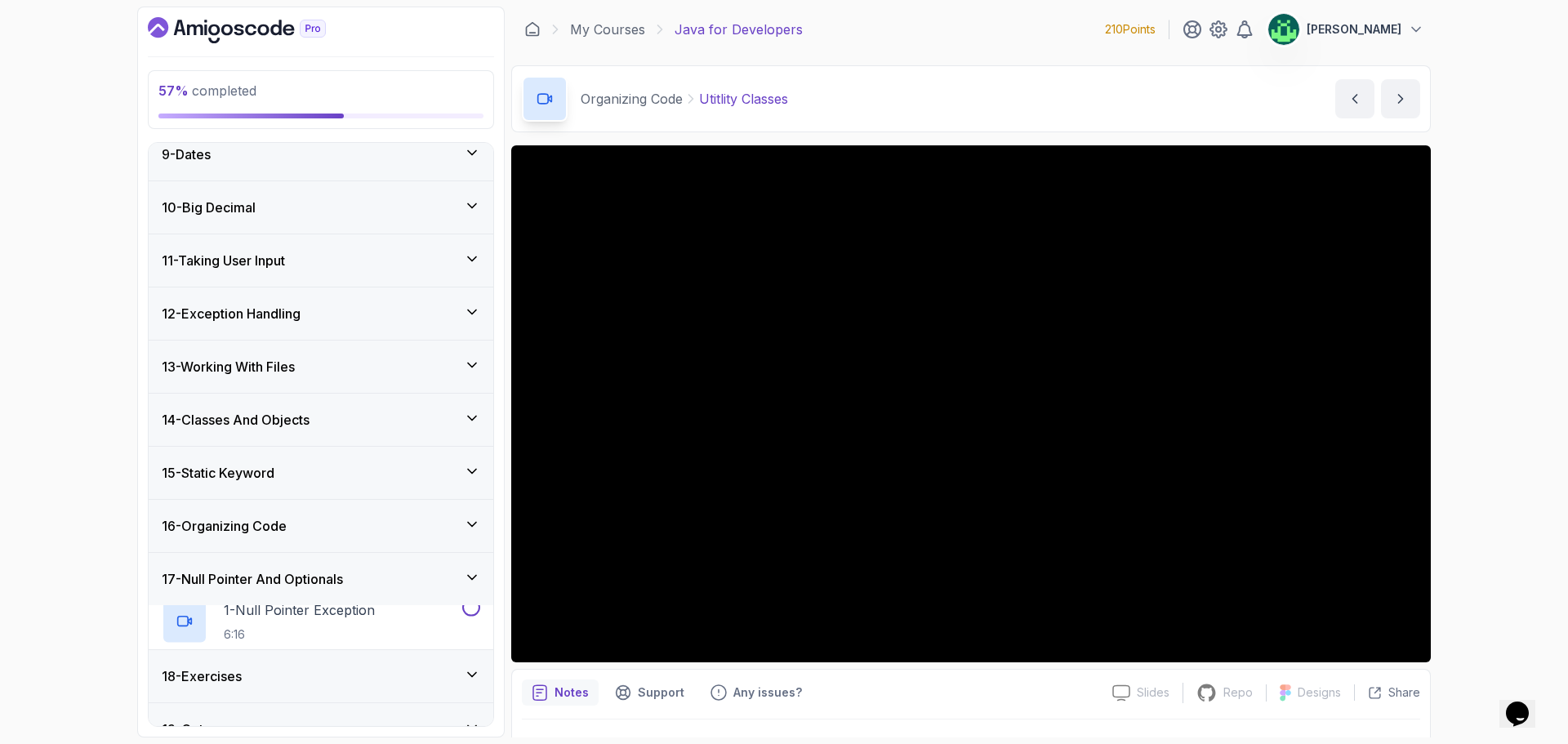
scroll to position [425, 0]
